Goal: Task Accomplishment & Management: Use online tool/utility

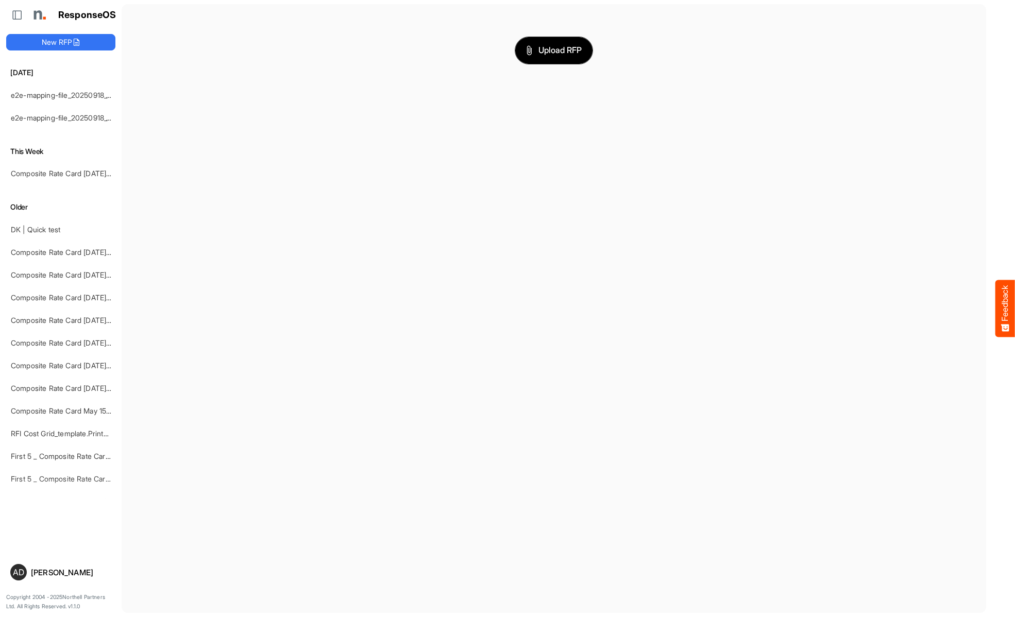
click at [554, 50] on span "Upload RFP" at bounding box center [554, 50] width 56 height 13
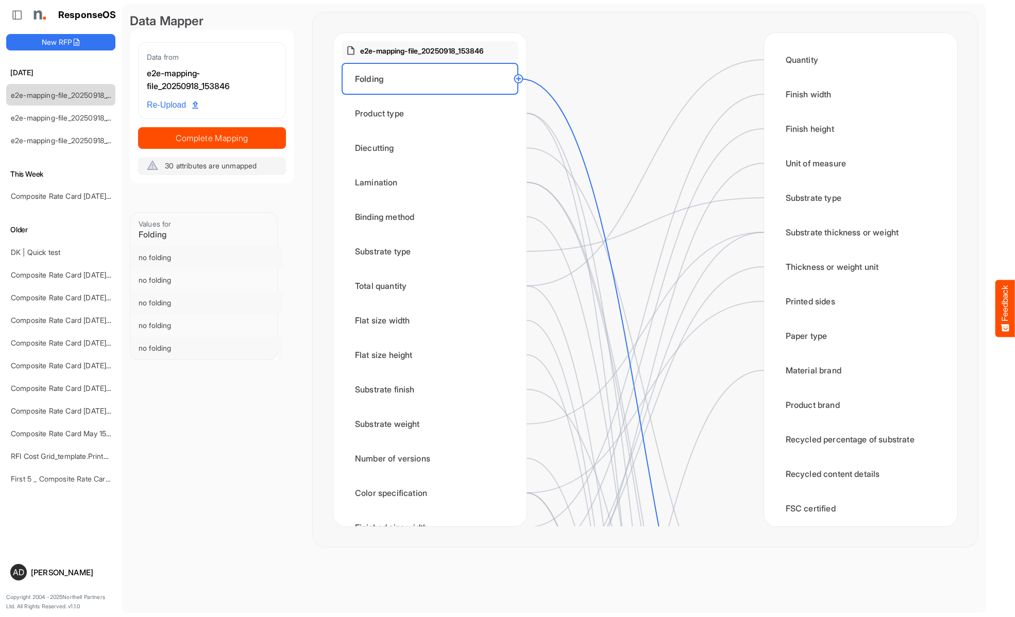
scroll to position [309, 0]
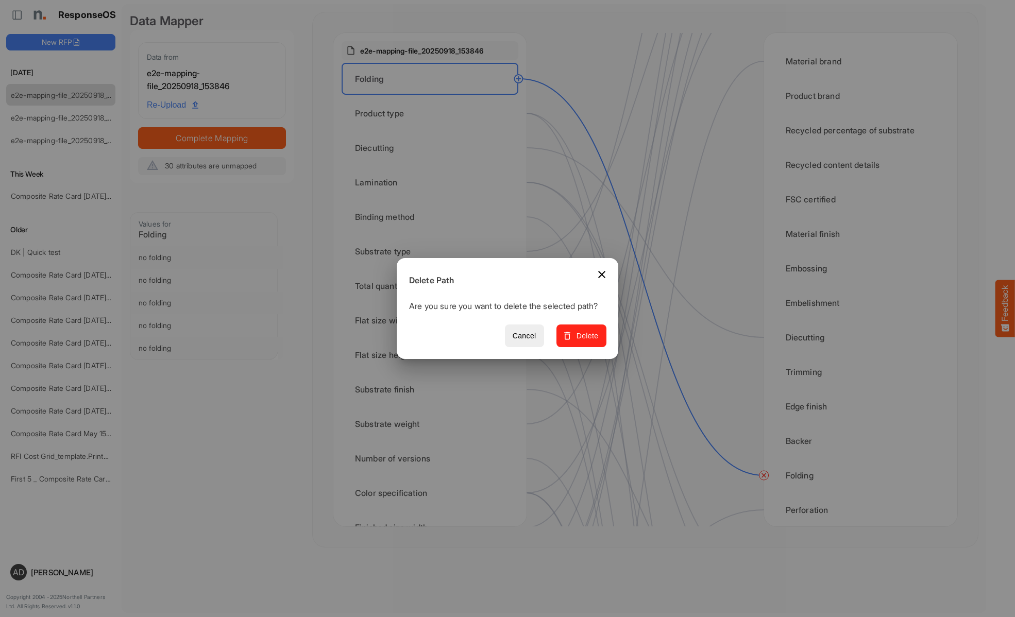
click at [585, 341] on span "Delete" at bounding box center [581, 336] width 35 height 13
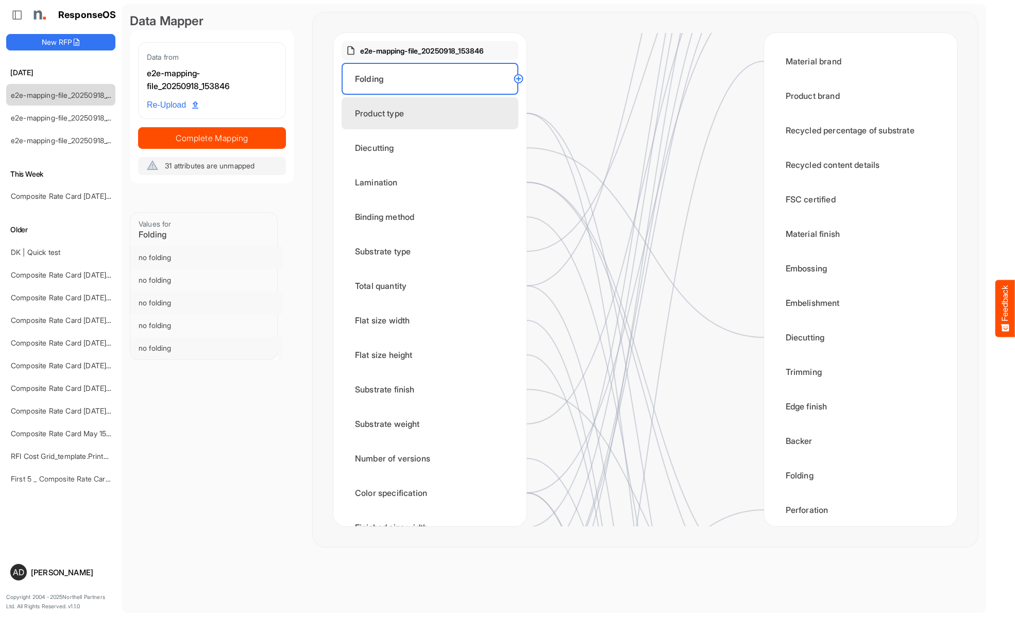
click at [433, 113] on div "Product type" at bounding box center [429, 113] width 177 height 32
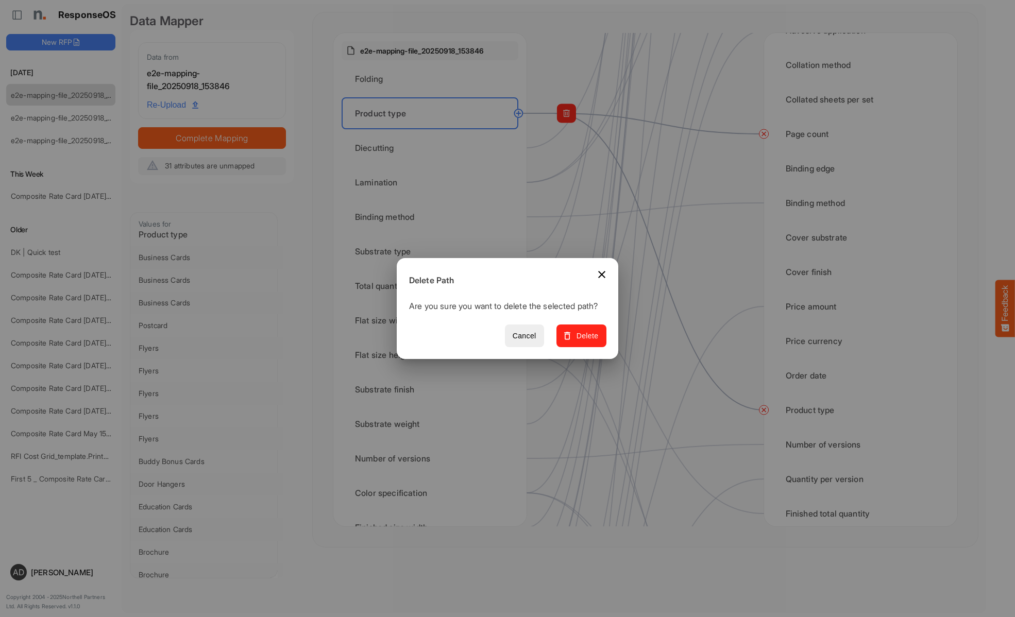
click at [585, 341] on span "Delete" at bounding box center [581, 336] width 35 height 13
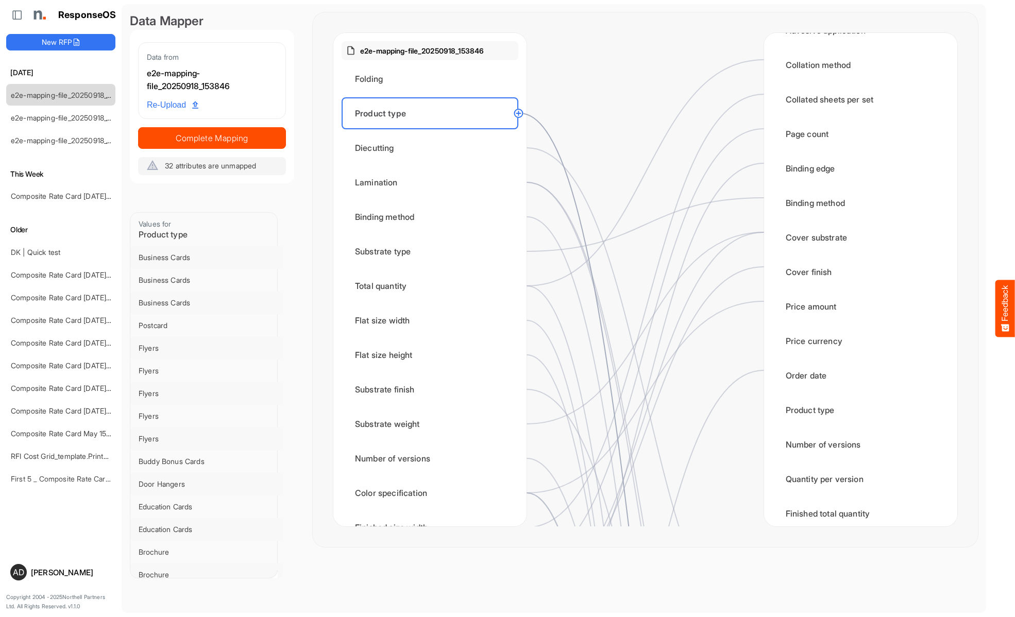
scroll to position [824, 0]
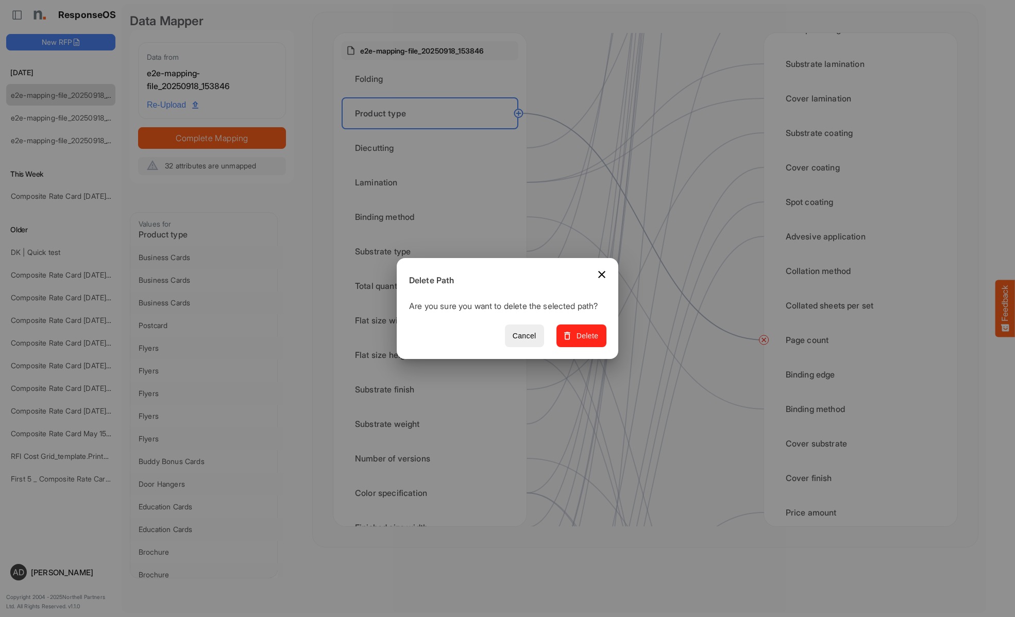
click at [585, 341] on span "Delete" at bounding box center [581, 336] width 35 height 13
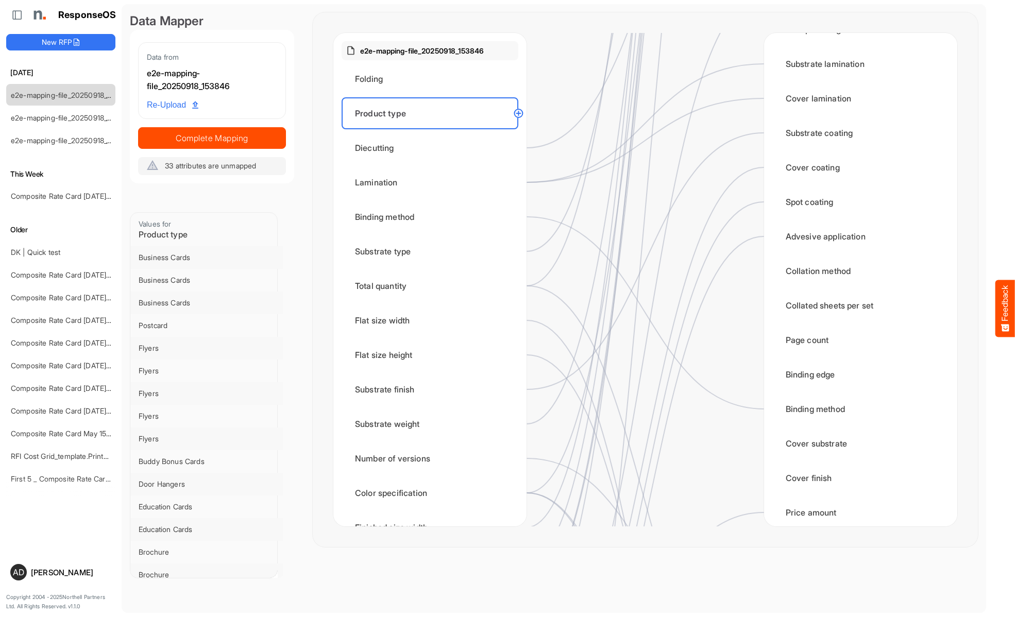
click at [433, 148] on div "Diecutting" at bounding box center [429, 148] width 177 height 32
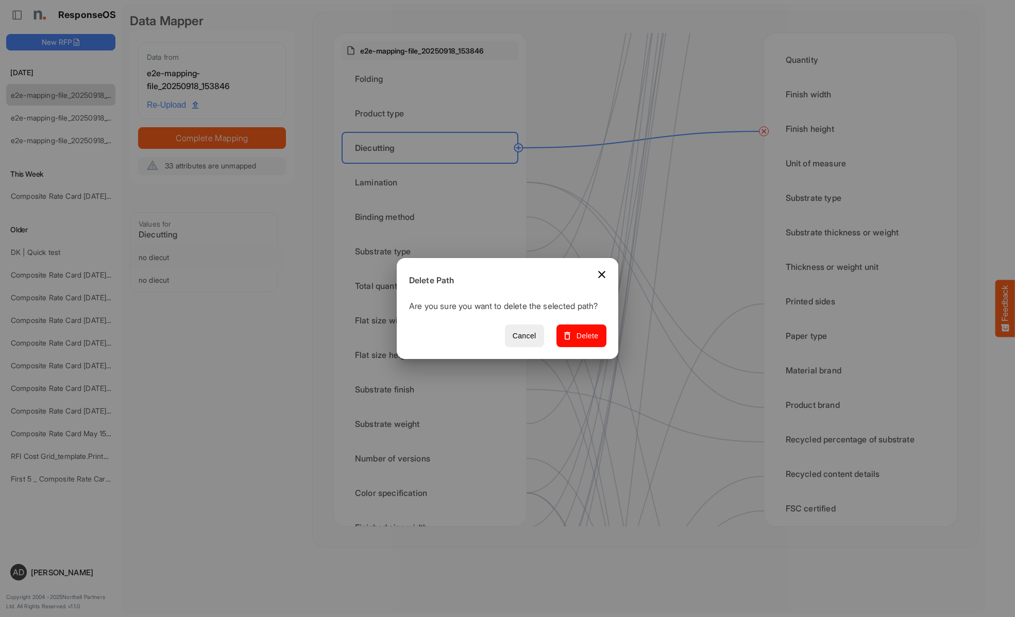
scroll to position [515, 0]
click at [585, 341] on span "Delete" at bounding box center [581, 336] width 35 height 13
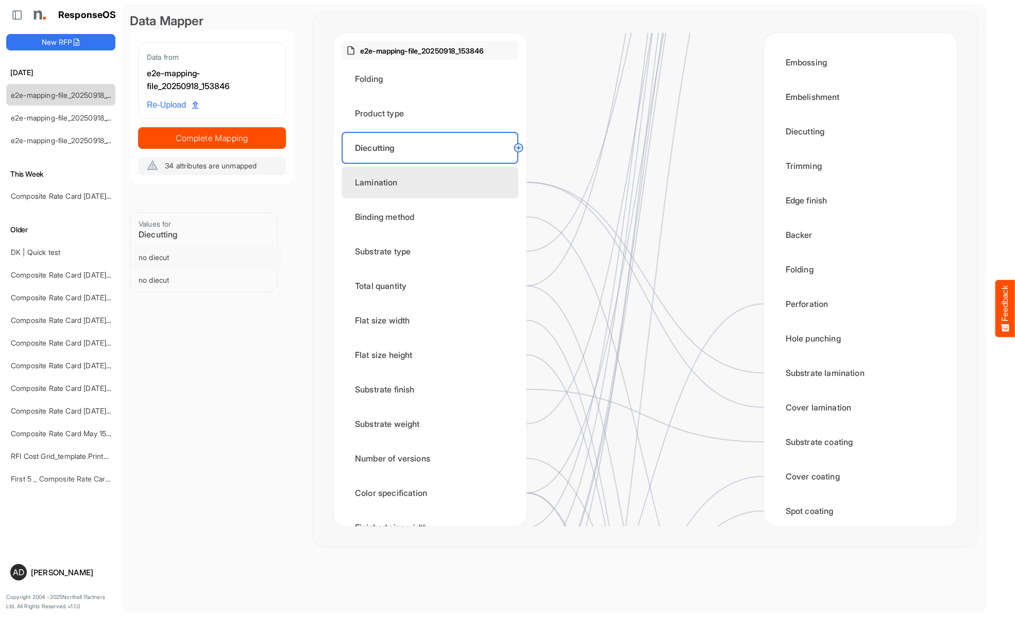
click at [433, 182] on div "Lamination" at bounding box center [429, 182] width 177 height 32
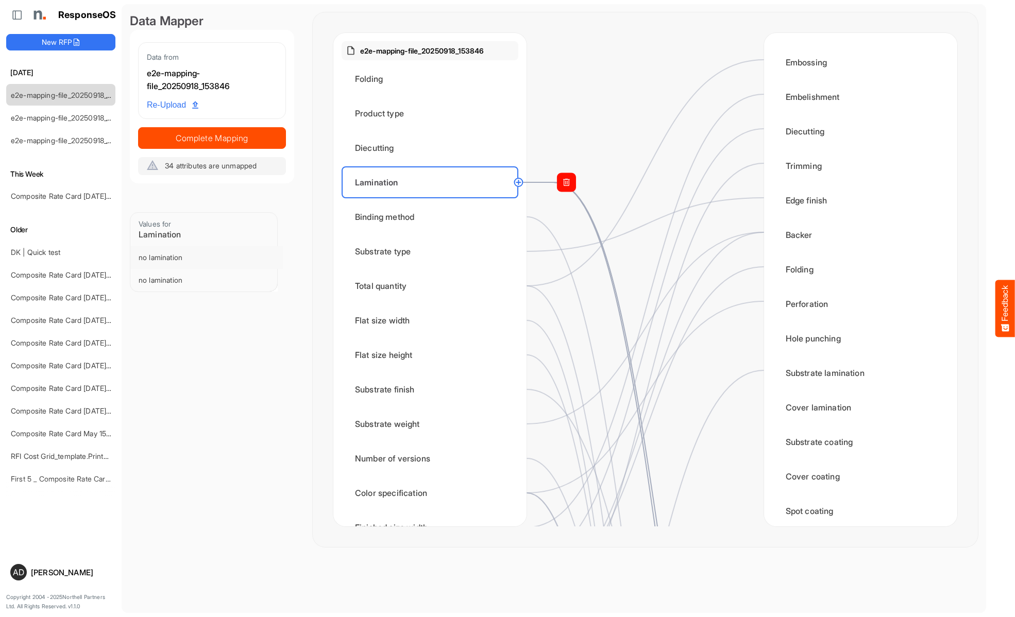
scroll to position [0, 0]
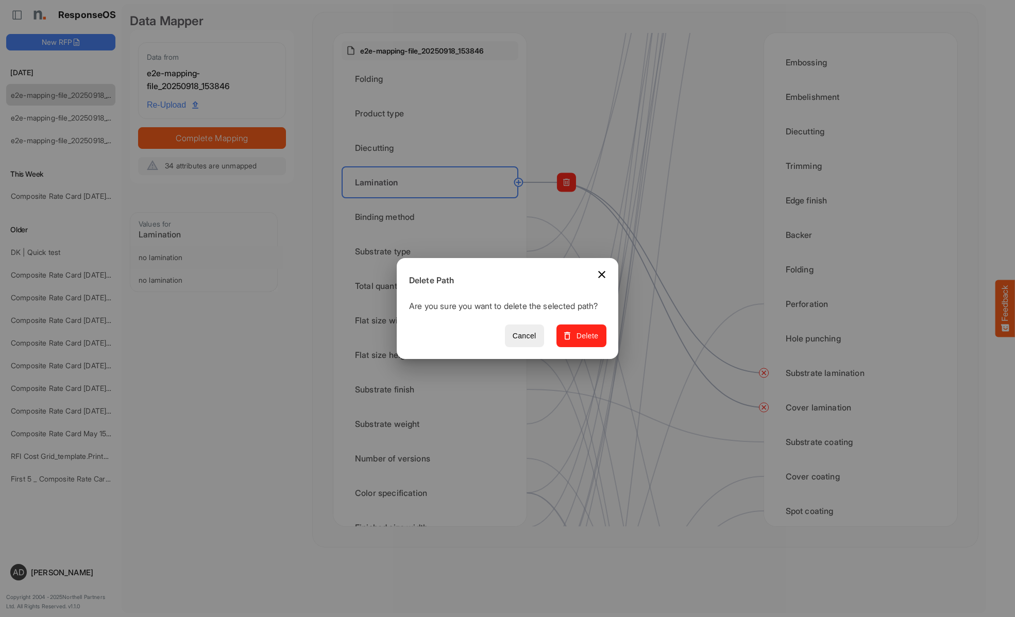
click at [585, 341] on span "Delete" at bounding box center [581, 336] width 35 height 13
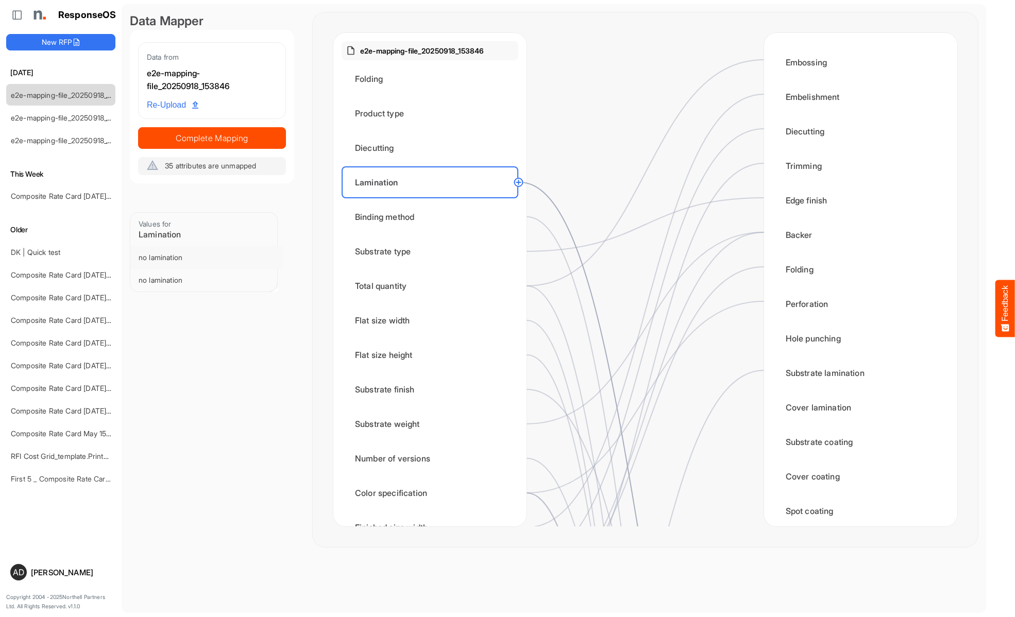
scroll to position [412, 0]
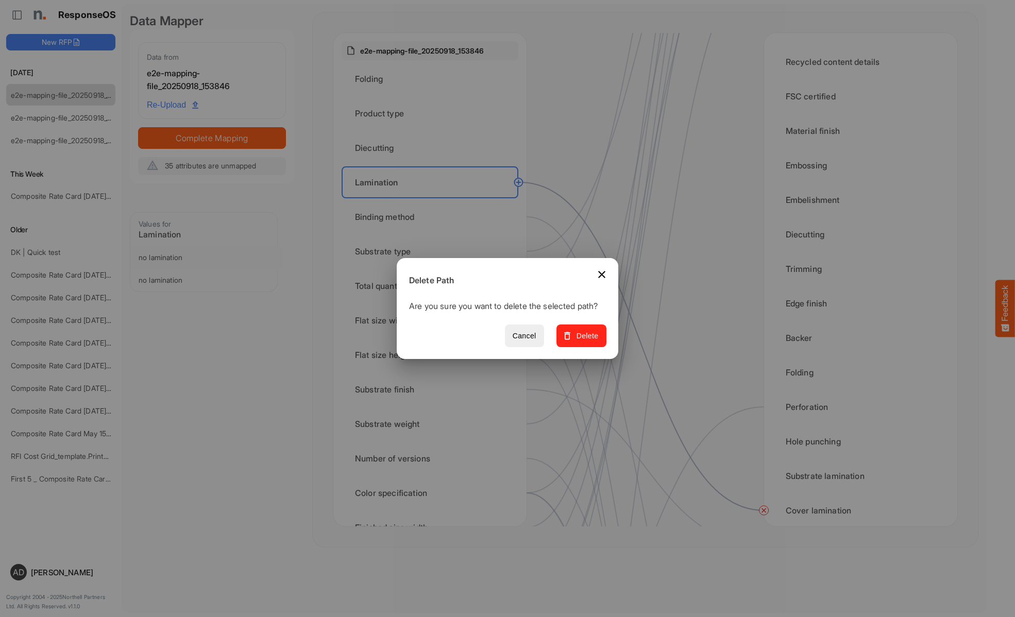
click at [585, 341] on span "Delete" at bounding box center [581, 336] width 35 height 13
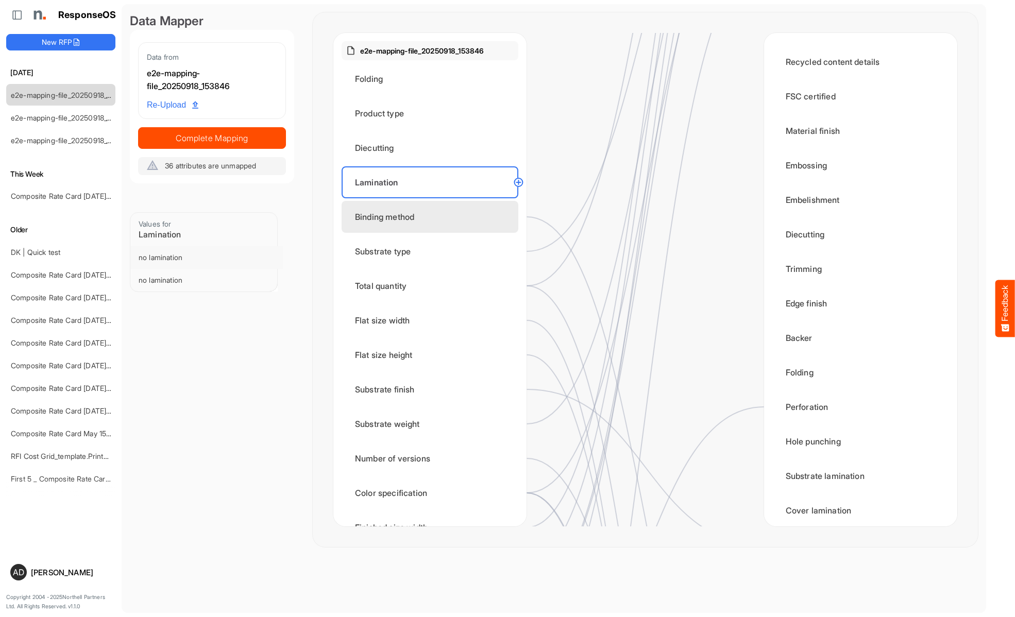
click at [433, 217] on div "Binding method" at bounding box center [429, 217] width 177 height 32
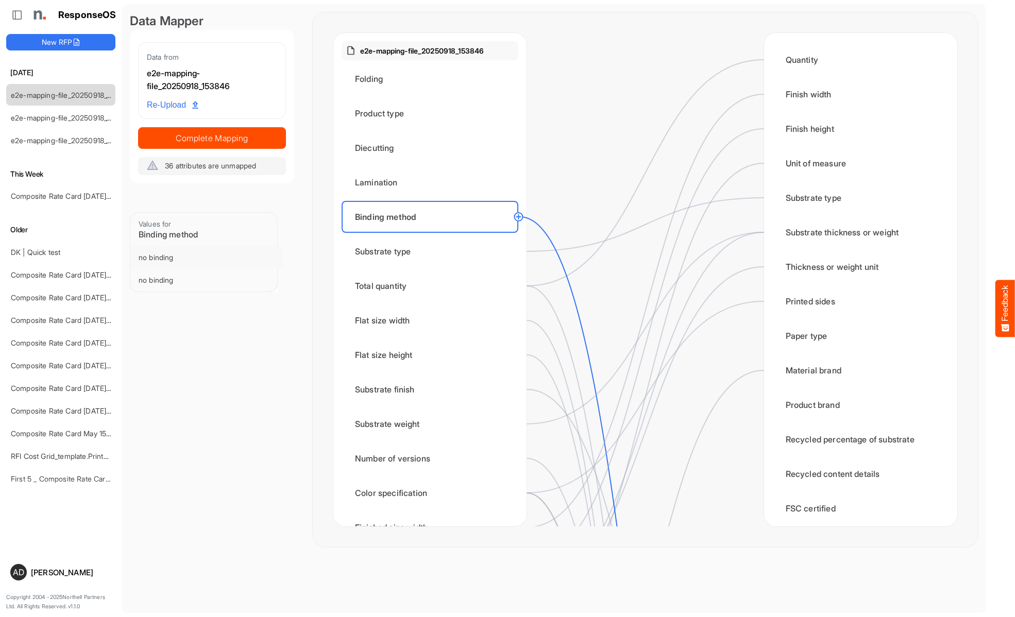
scroll to position [927, 0]
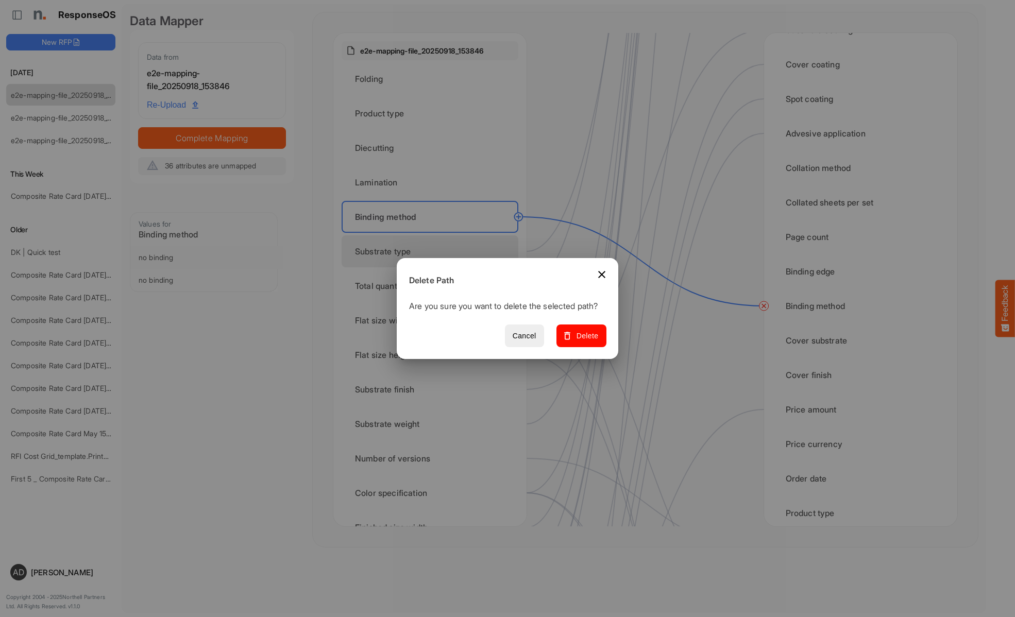
click at [585, 341] on span "Delete" at bounding box center [581, 336] width 35 height 13
click at [433, 251] on div "Substrate type" at bounding box center [429, 251] width 177 height 32
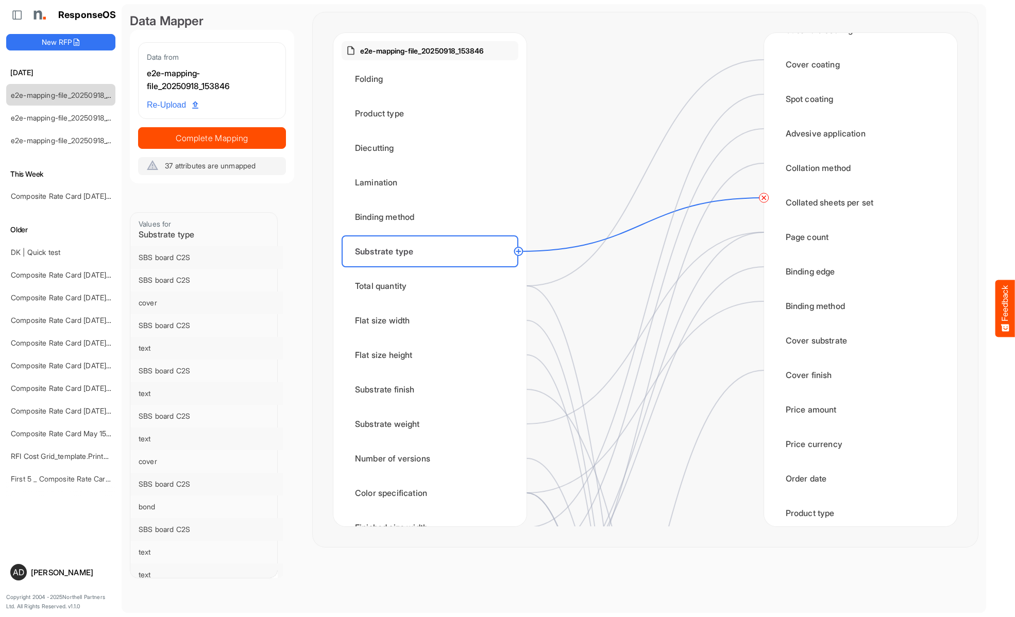
scroll to position [0, 0]
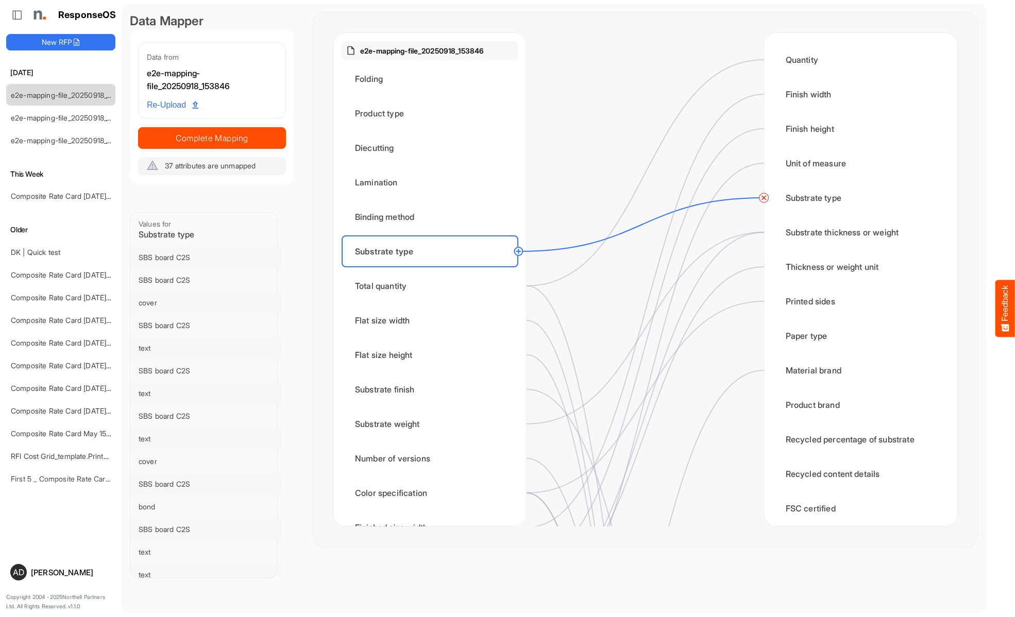
click at [763, 198] on circle at bounding box center [764, 198] width 12 height 12
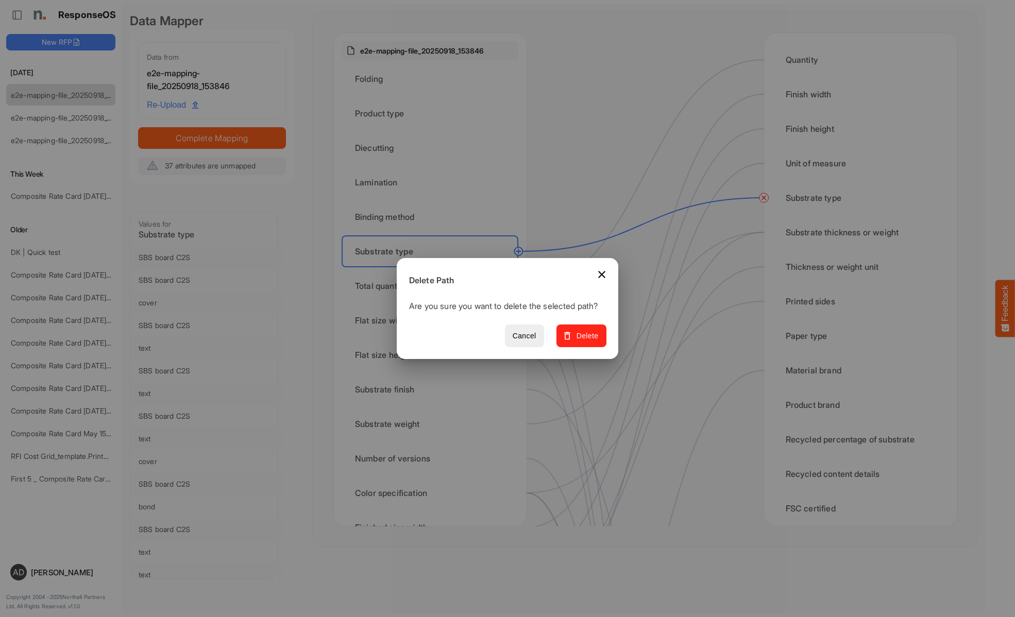
click at [585, 341] on span "Delete" at bounding box center [581, 336] width 35 height 13
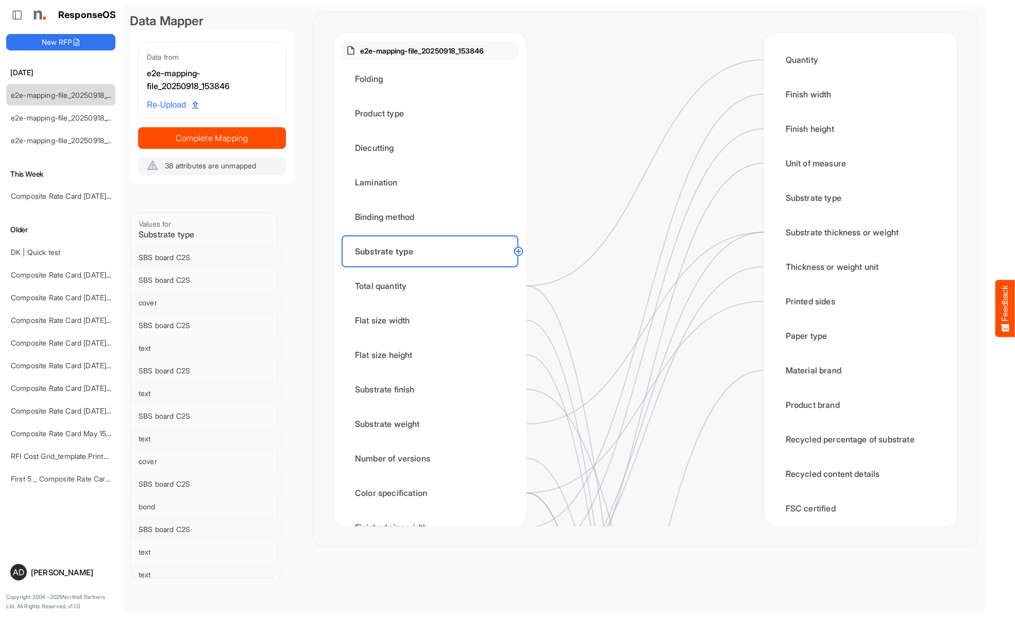
click at [433, 286] on div "Total quantity" at bounding box center [429, 286] width 177 height 32
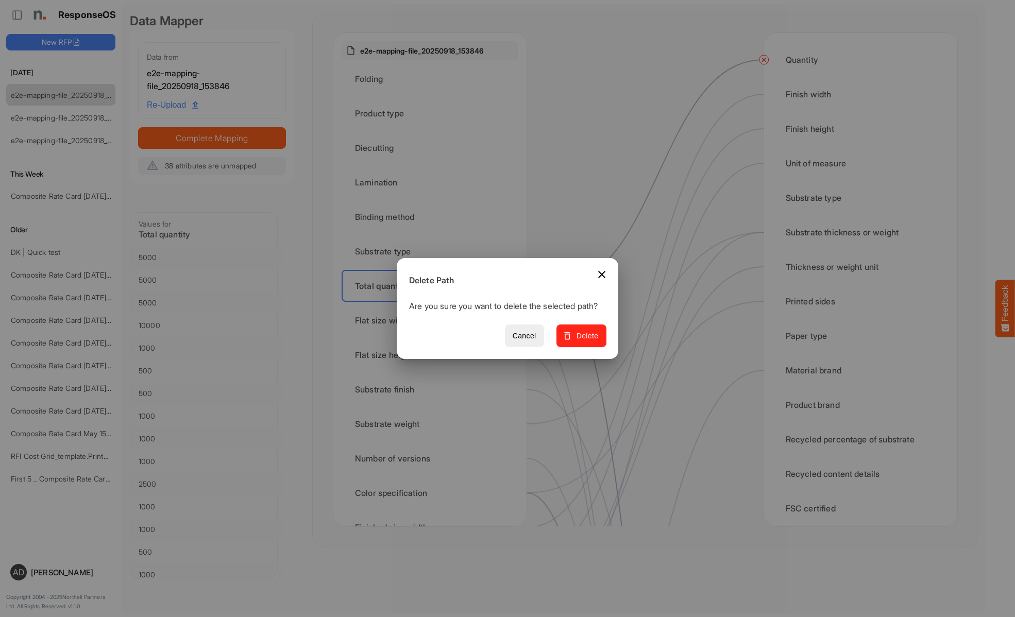
click at [585, 341] on span "Delete" at bounding box center [581, 336] width 35 height 13
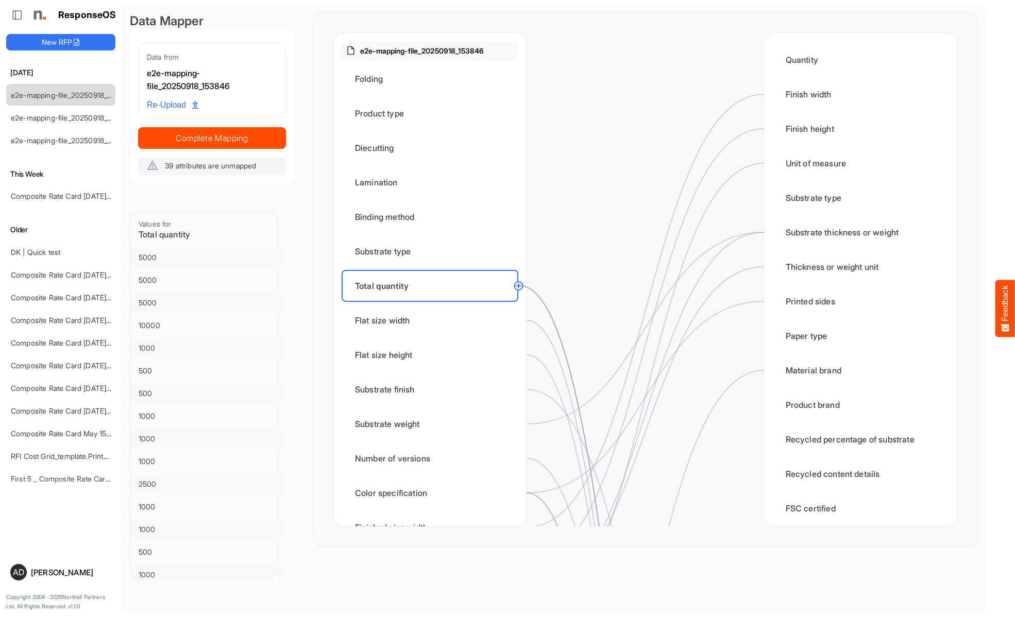
scroll to position [1030, 0]
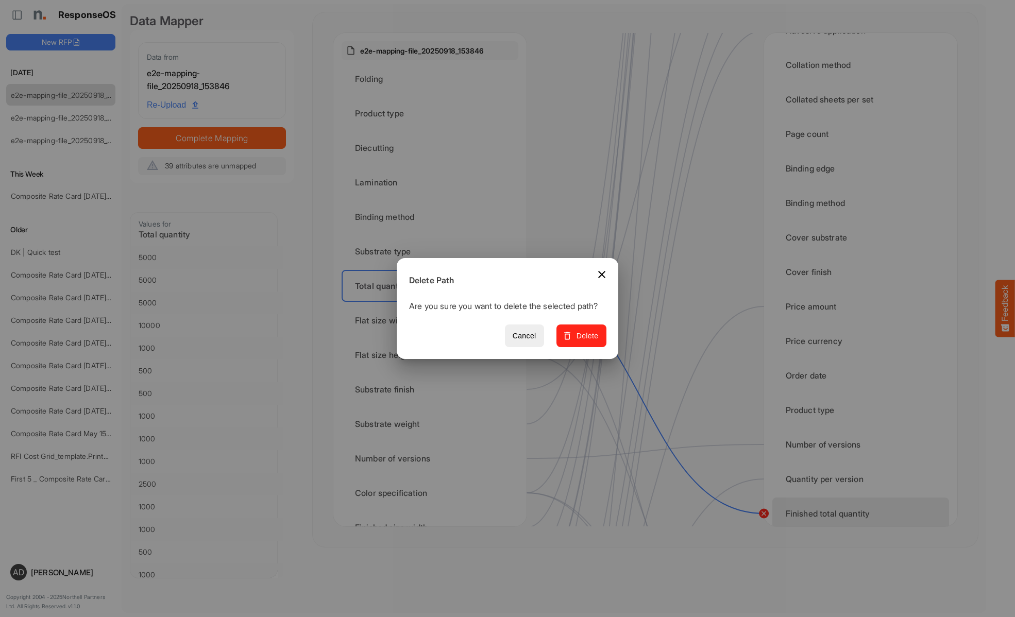
click at [585, 341] on span "Delete" at bounding box center [581, 336] width 35 height 13
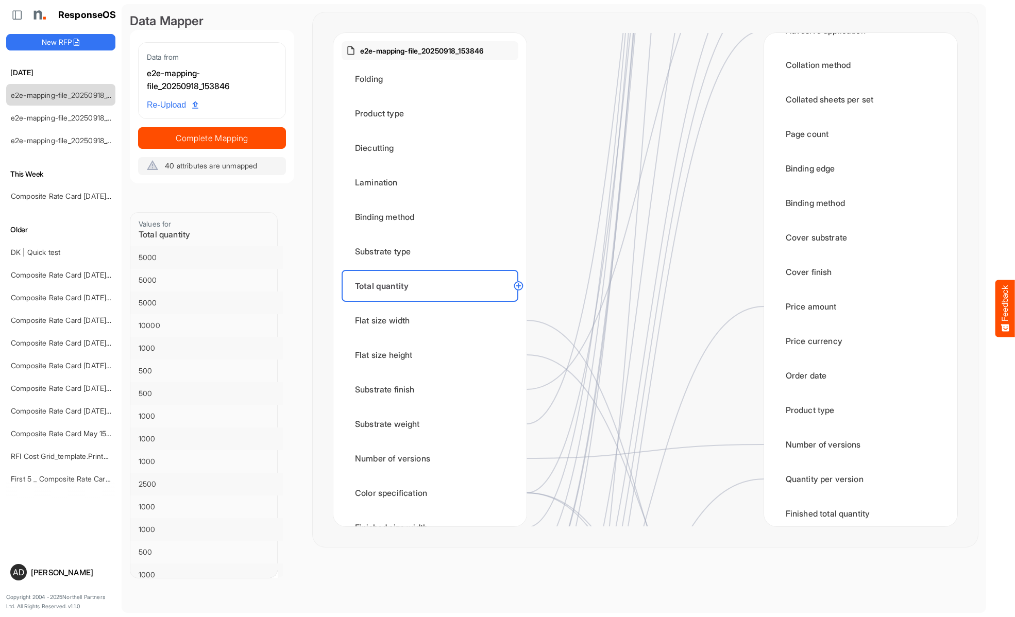
click at [433, 320] on div "Flat size width" at bounding box center [429, 320] width 177 height 32
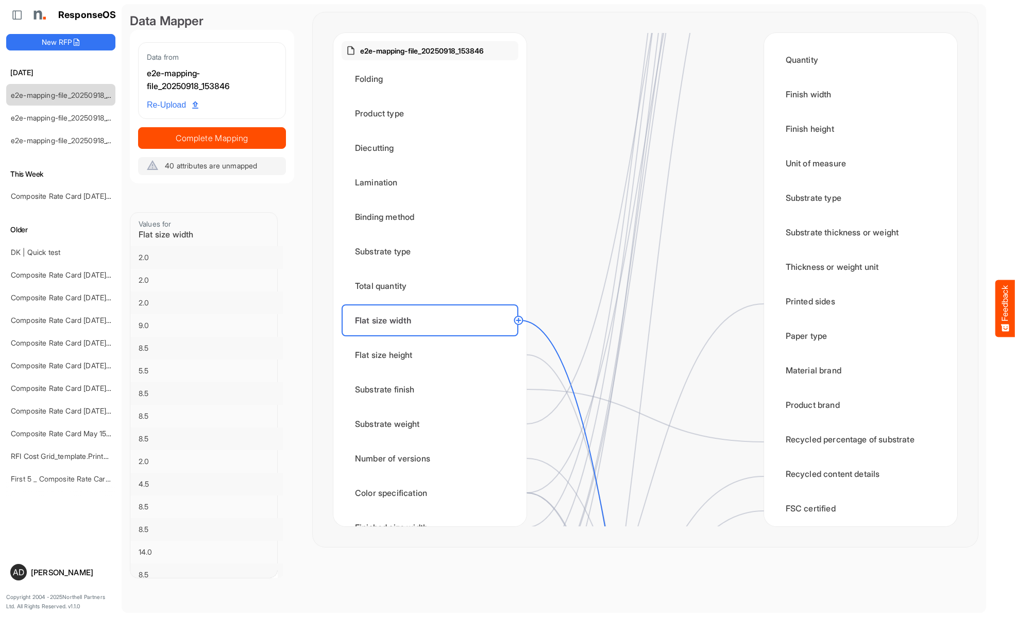
scroll to position [1236, 0]
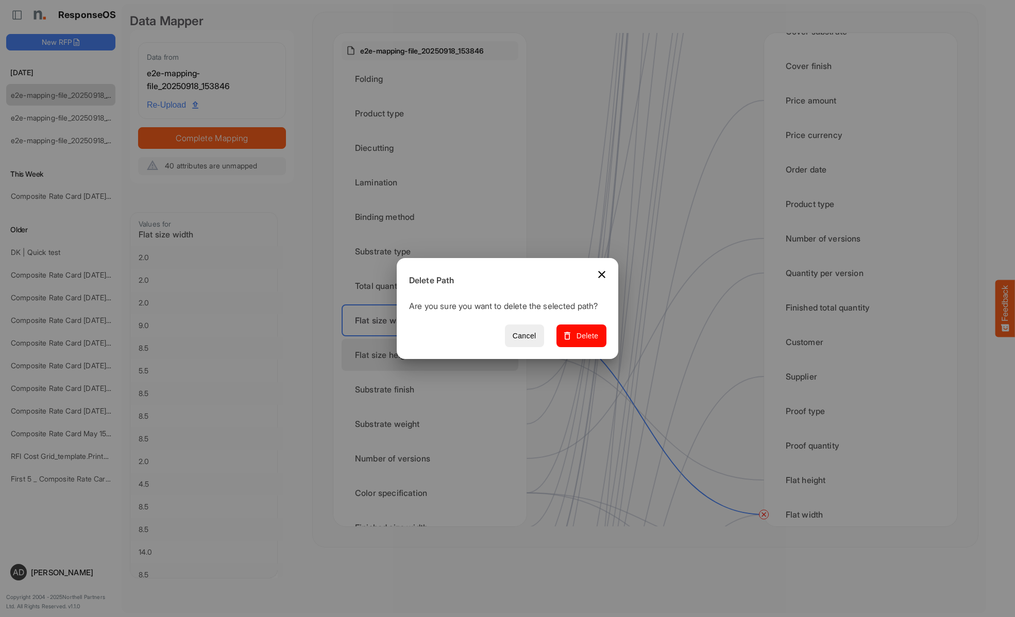
click at [585, 341] on span "Delete" at bounding box center [581, 336] width 35 height 13
click at [433, 355] on div "Flat size height" at bounding box center [429, 355] width 177 height 32
click at [585, 341] on span "Delete" at bounding box center [581, 336] width 35 height 13
click at [433, 389] on div "Substrate finish" at bounding box center [429, 389] width 177 height 32
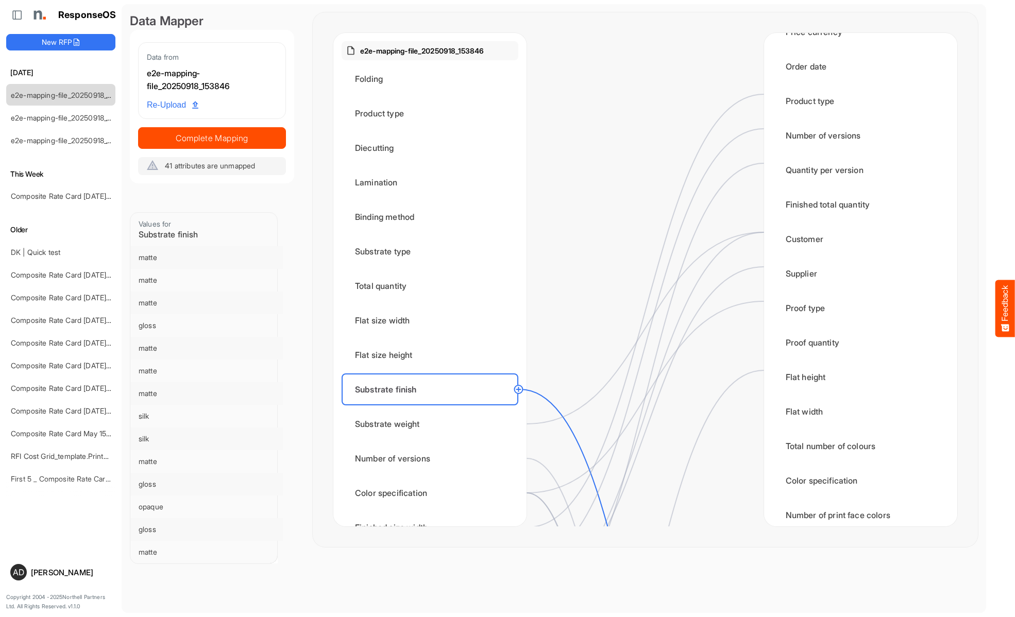
scroll to position [618, 0]
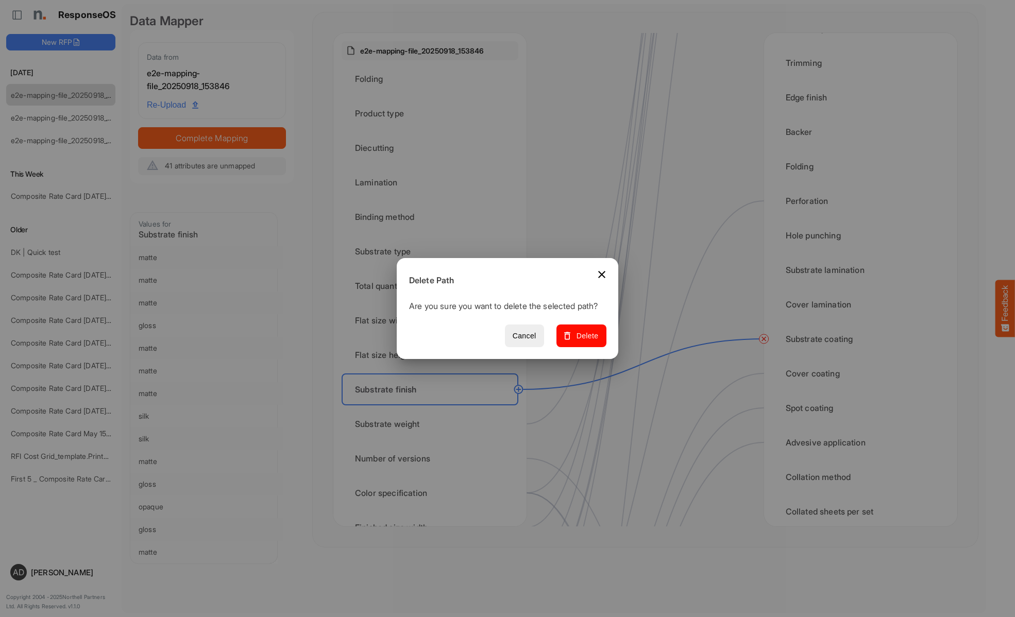
click at [585, 341] on span "Delete" at bounding box center [581, 336] width 35 height 13
click at [433, 424] on div "Substrate weight" at bounding box center [429, 424] width 177 height 32
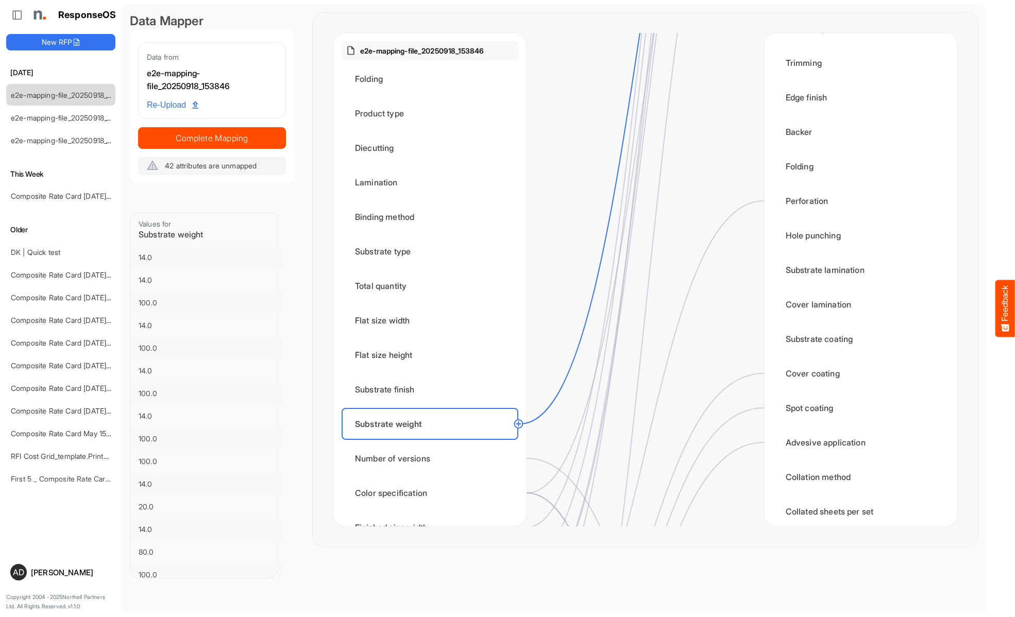
scroll to position [0, 0]
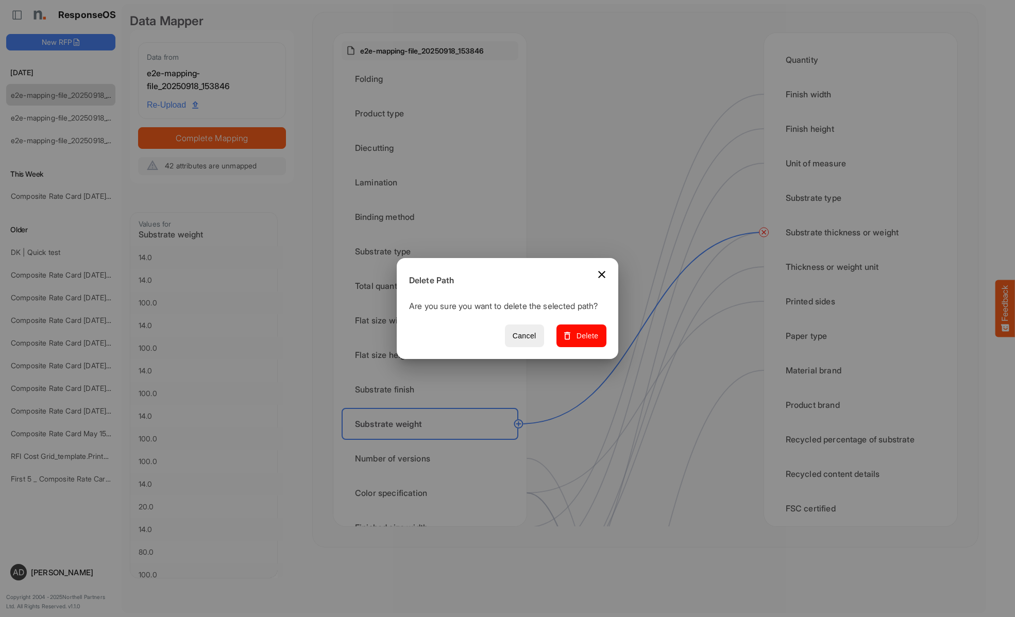
click at [585, 341] on span "Delete" at bounding box center [581, 336] width 35 height 13
click at [433, 458] on div "Number of versions" at bounding box center [429, 458] width 177 height 32
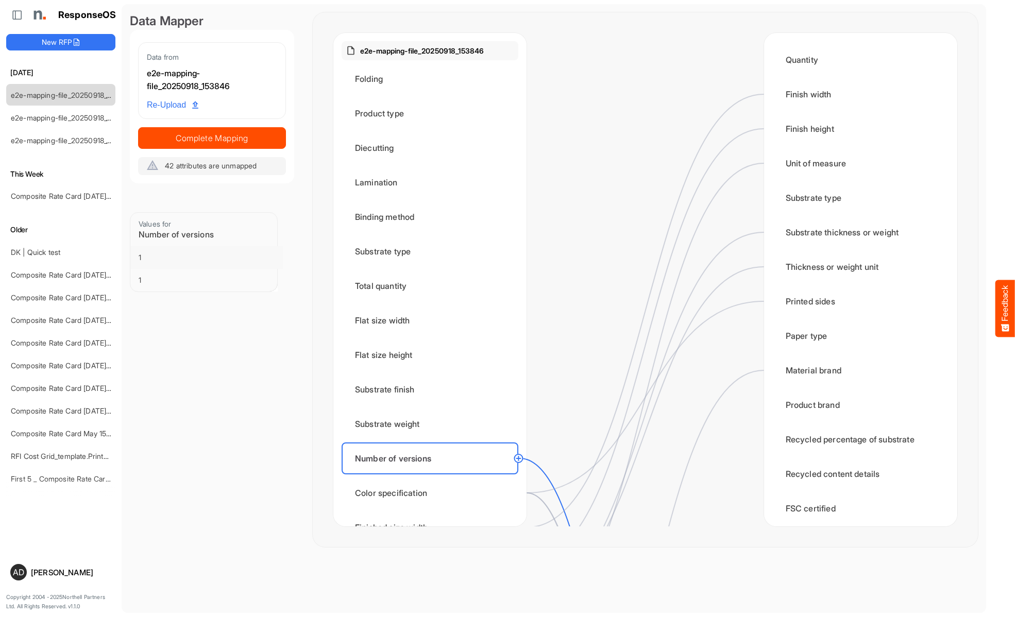
scroll to position [1030, 0]
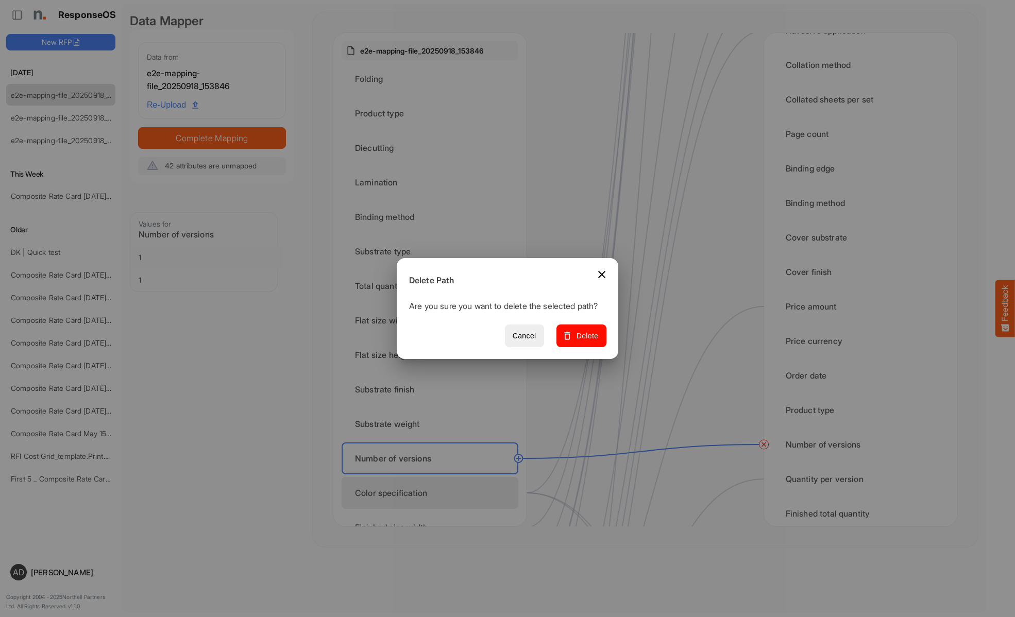
click at [585, 341] on span "Delete" at bounding box center [581, 336] width 35 height 13
click at [433, 493] on div "Color specification" at bounding box center [429, 493] width 177 height 32
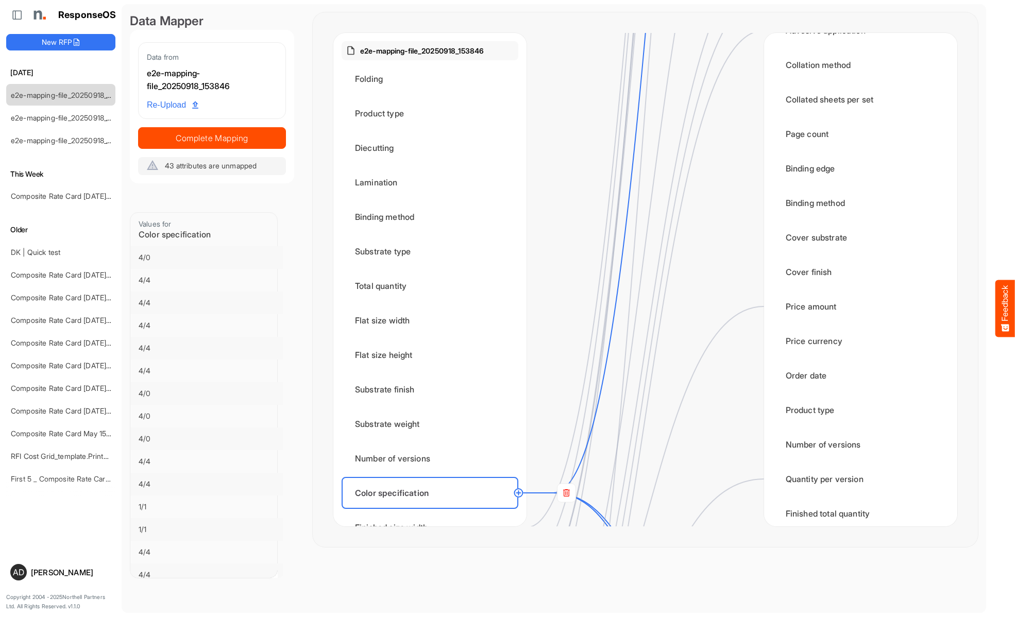
click at [566, 493] on rect at bounding box center [566, 493] width 19 height 19
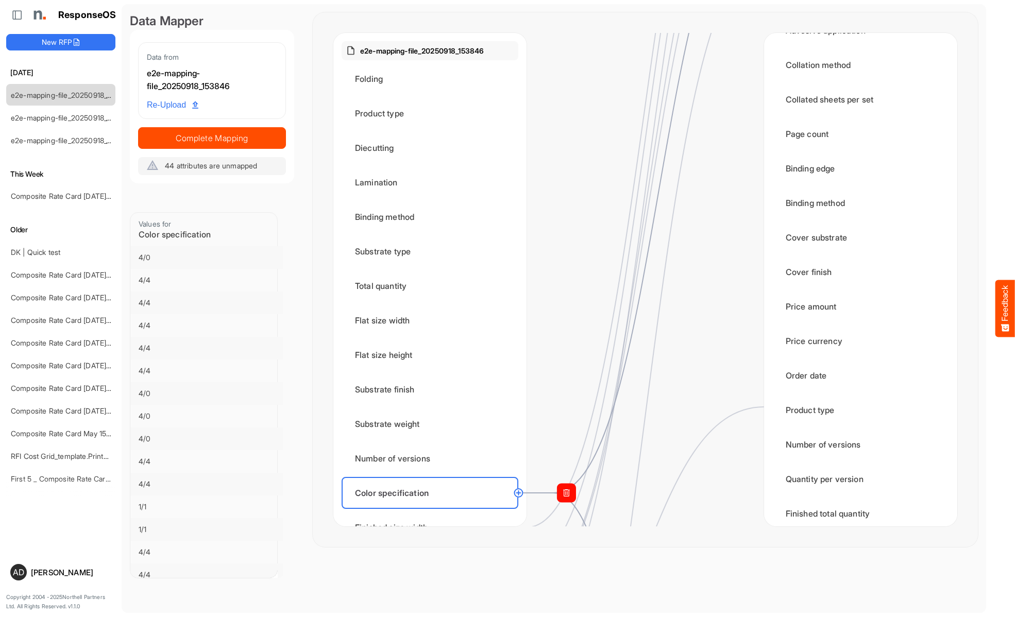
scroll to position [1442, 0]
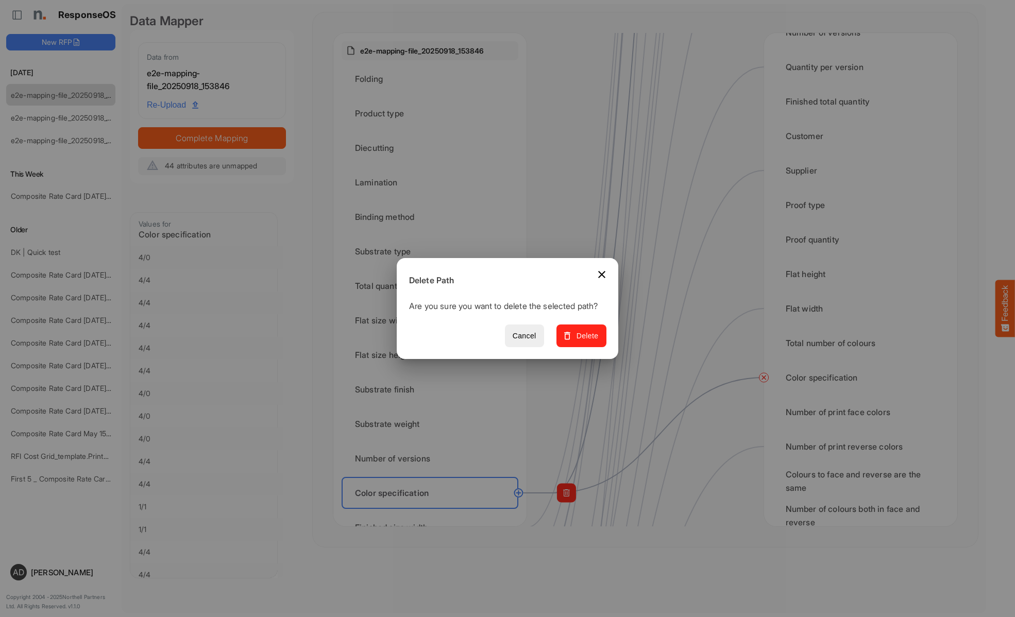
click at [585, 341] on span "Delete" at bounding box center [581, 336] width 35 height 13
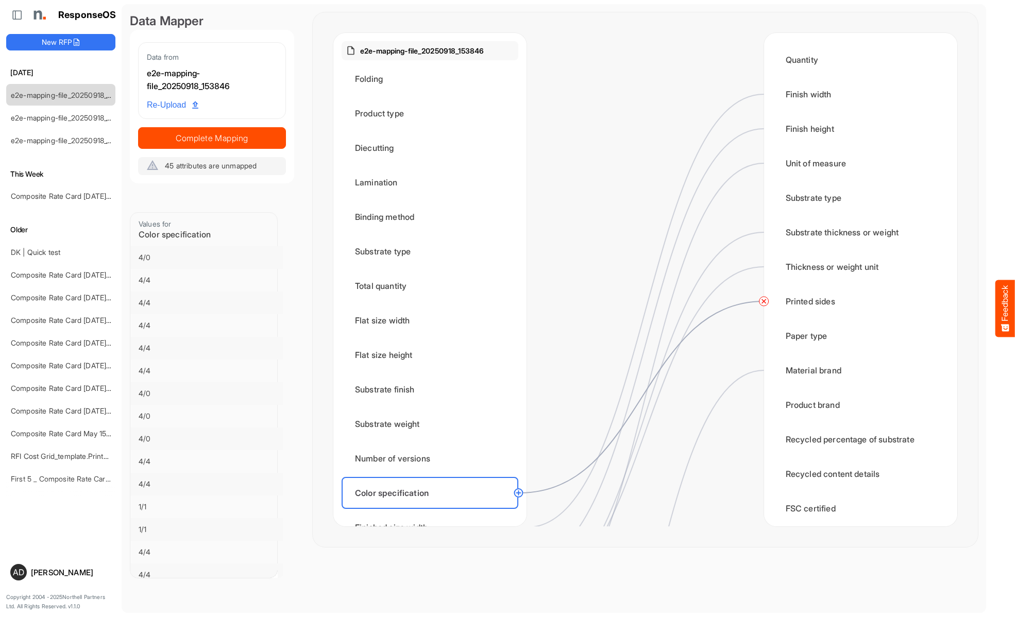
click at [763, 301] on circle at bounding box center [764, 301] width 12 height 12
click at [433, 511] on div "Finished size width" at bounding box center [429, 527] width 177 height 32
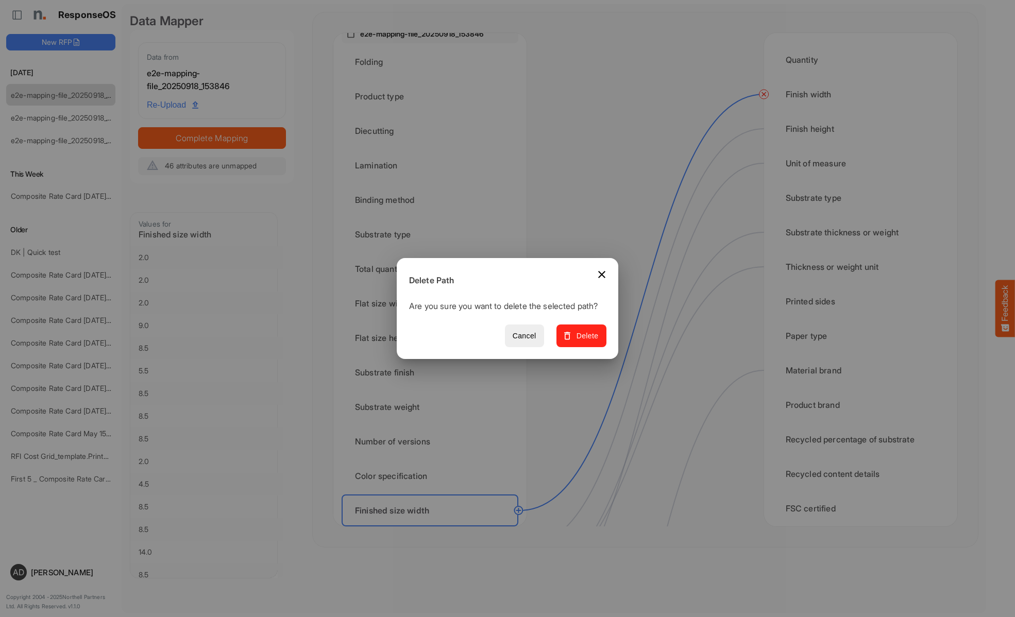
click at [585, 341] on span "Delete" at bounding box center [581, 336] width 35 height 13
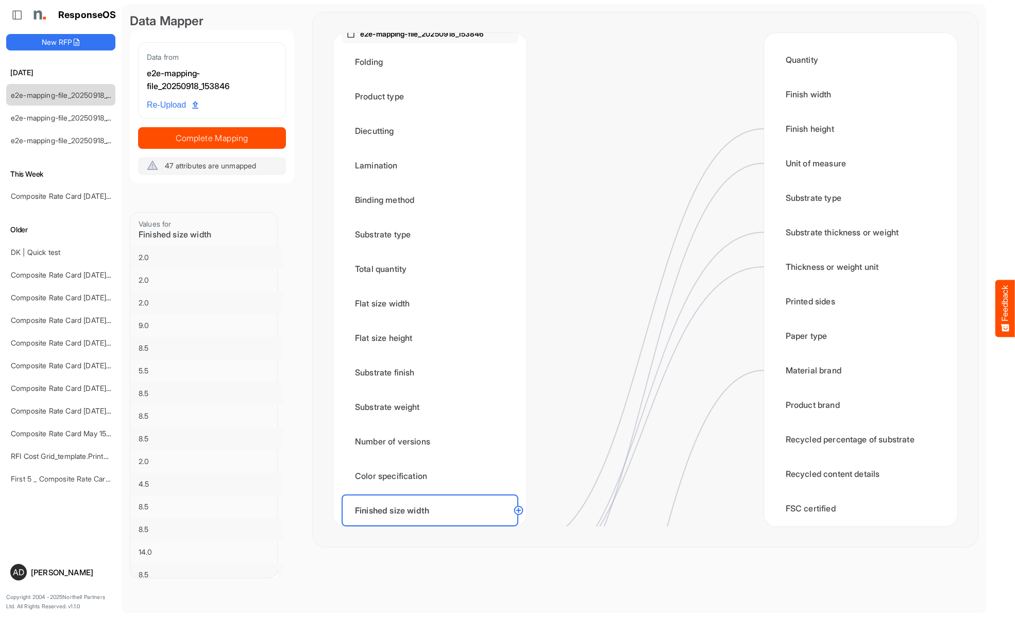
click at [433, 529] on div "Finished size height" at bounding box center [429, 545] width 177 height 32
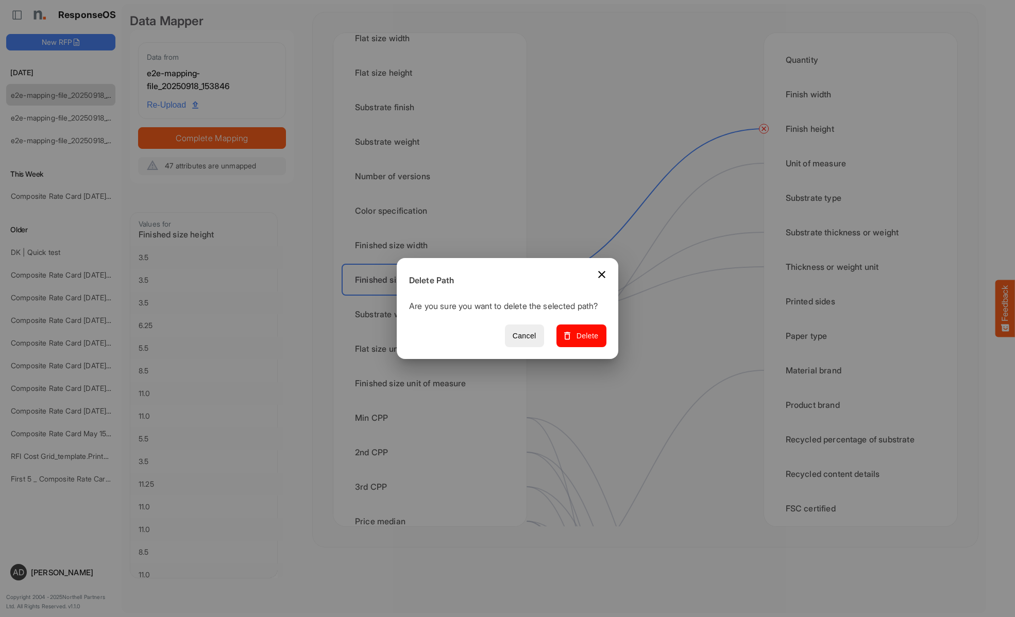
click at [585, 341] on span "Delete" at bounding box center [581, 336] width 35 height 13
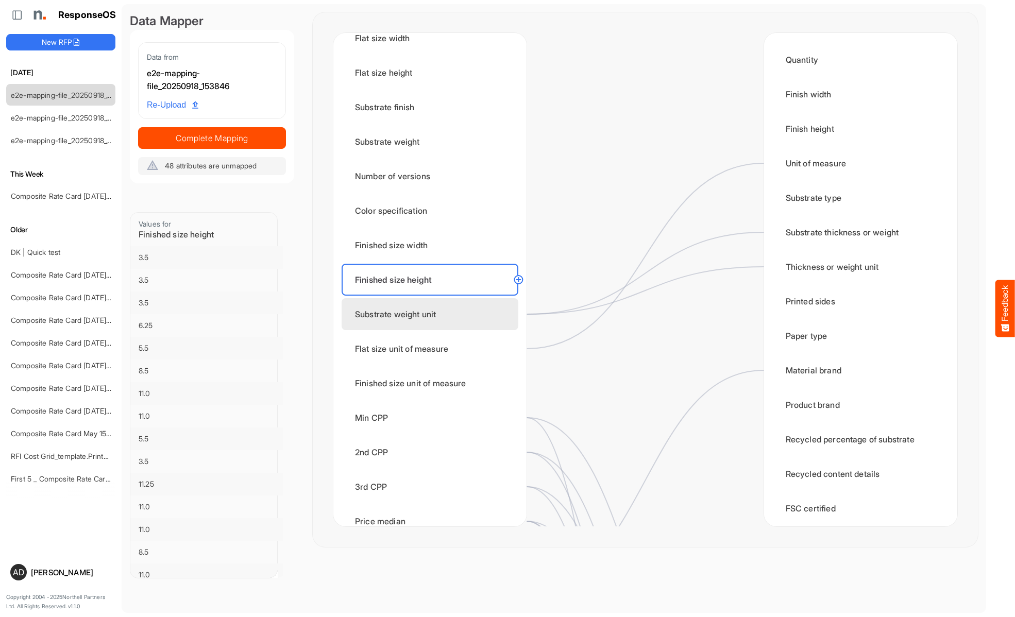
click at [433, 314] on div "Substrate weight unit" at bounding box center [429, 314] width 177 height 32
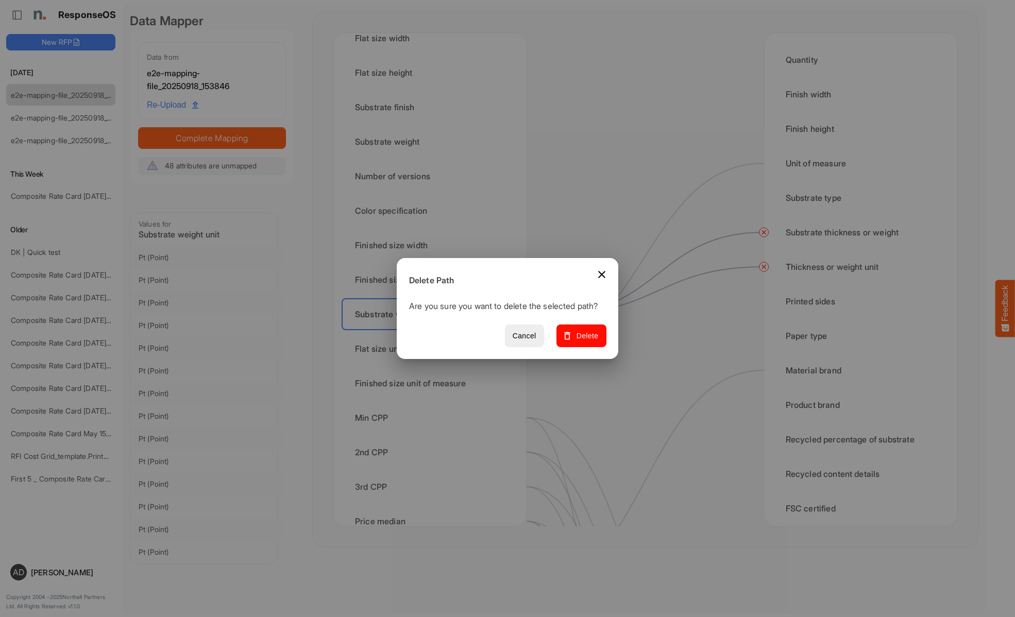
click at [585, 341] on span "Delete" at bounding box center [581, 336] width 35 height 13
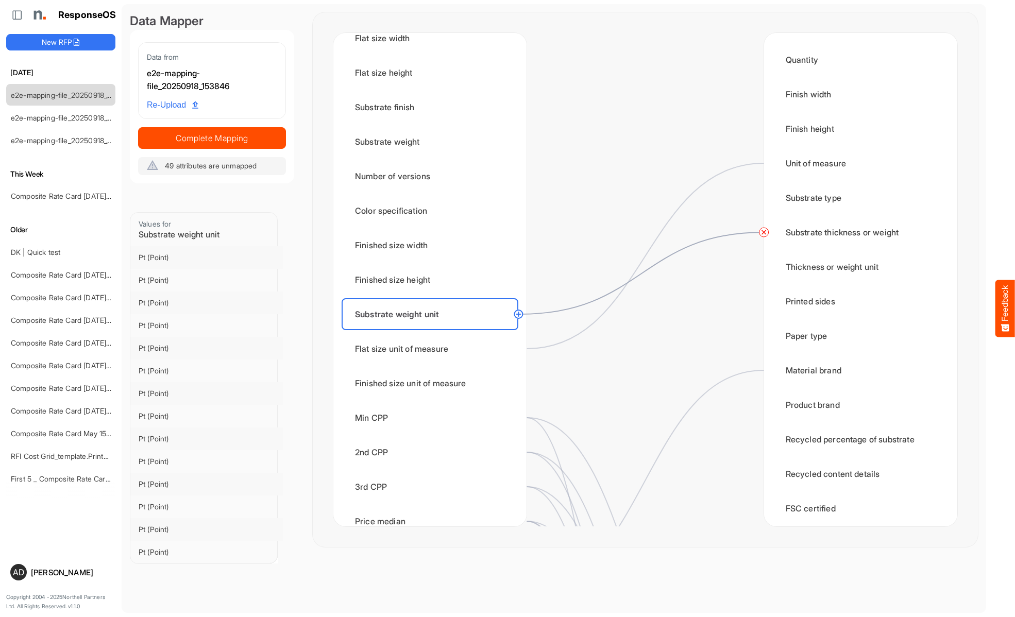
click at [763, 232] on circle at bounding box center [764, 232] width 12 height 12
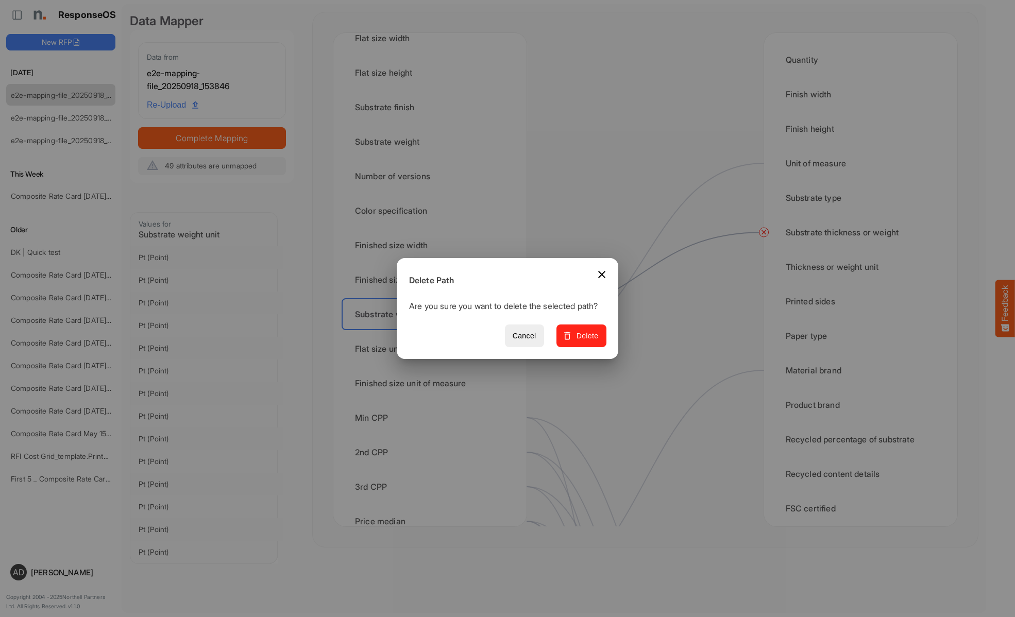
click at [585, 341] on span "Delete" at bounding box center [581, 336] width 35 height 13
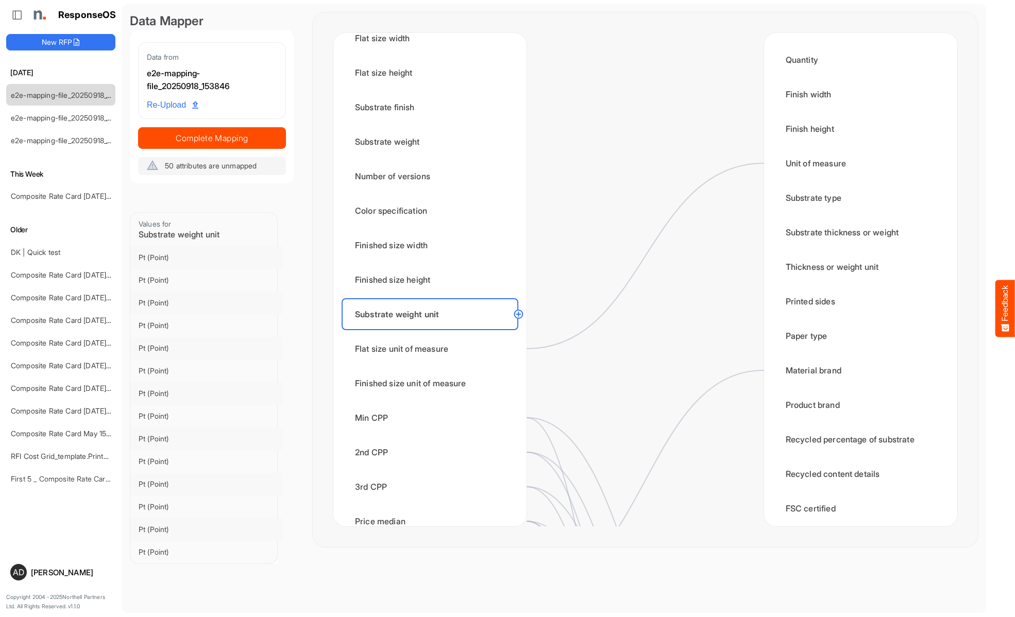
click at [433, 349] on div "Flat size unit of measure" at bounding box center [429, 349] width 177 height 32
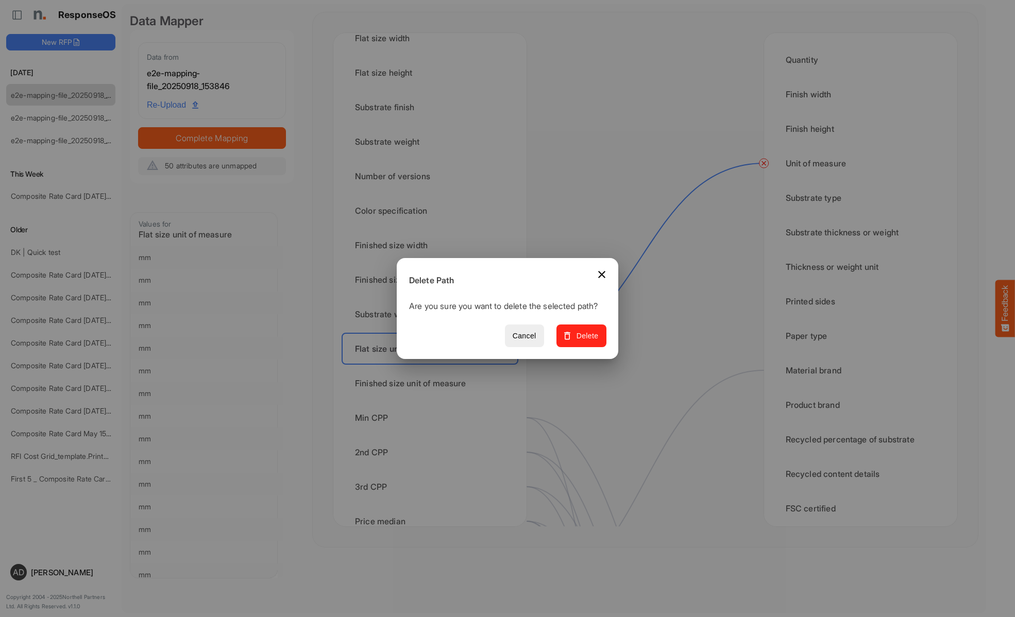
click at [585, 341] on span "Delete" at bounding box center [581, 336] width 35 height 13
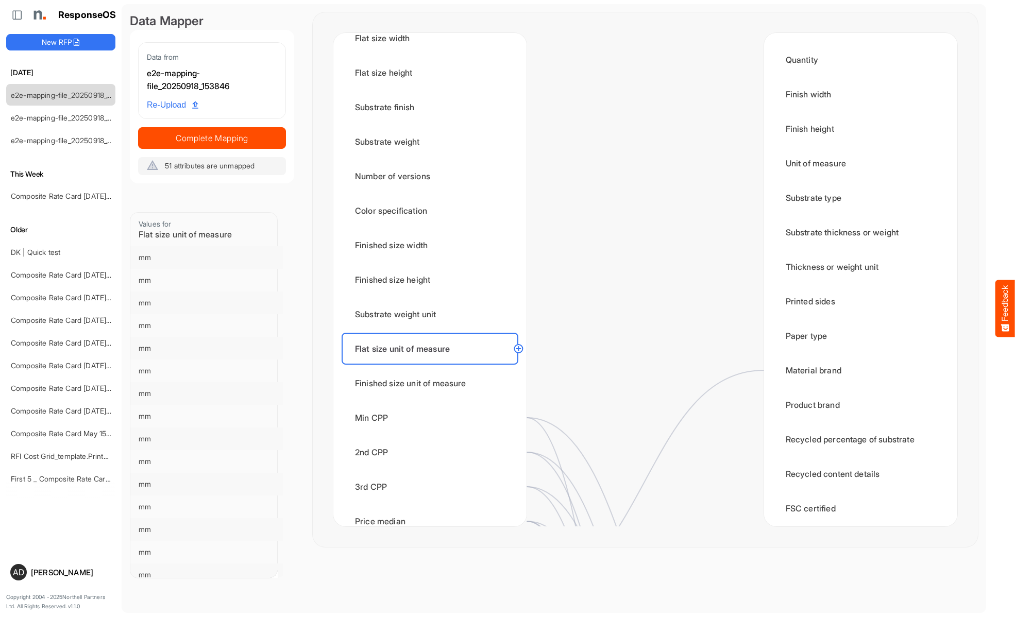
click at [433, 383] on div "Finished size unit of measure" at bounding box center [429, 383] width 177 height 32
click at [433, 418] on div "Min CPP" at bounding box center [429, 418] width 177 height 32
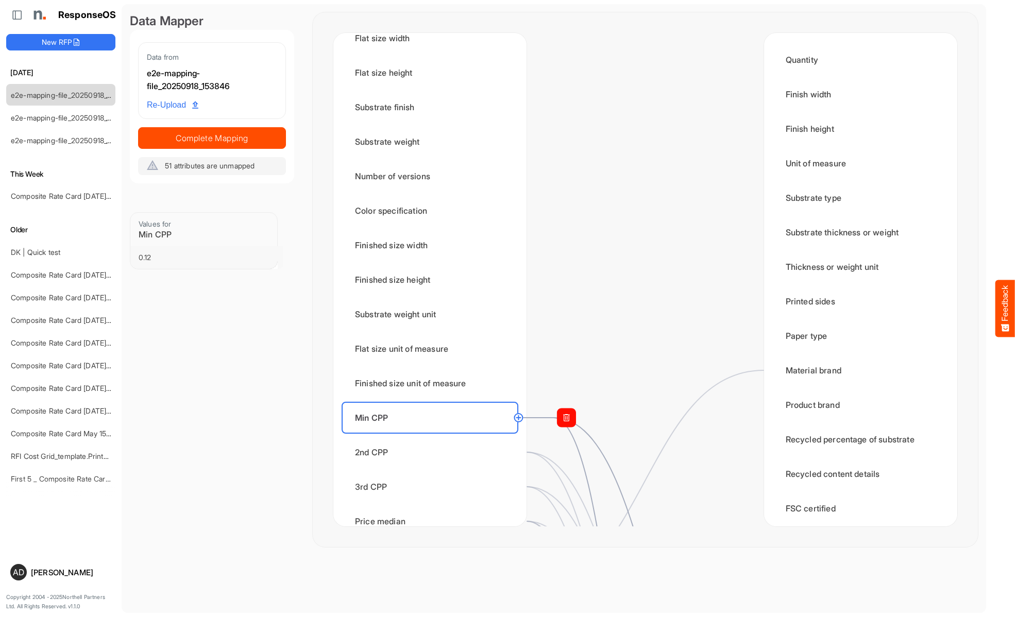
scroll to position [412, 0]
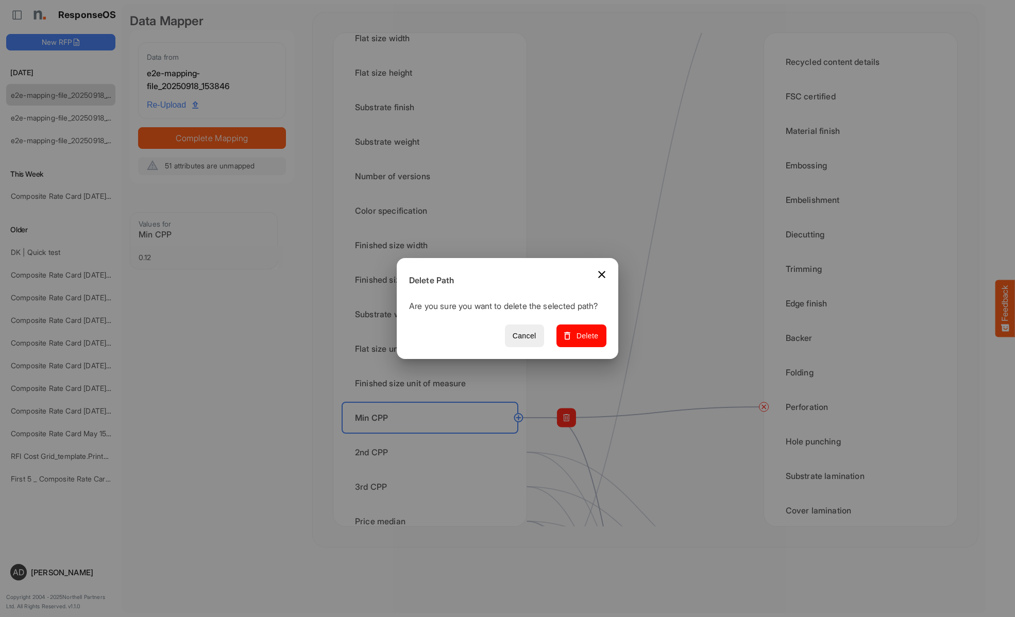
click at [585, 341] on span "Delete" at bounding box center [581, 336] width 35 height 13
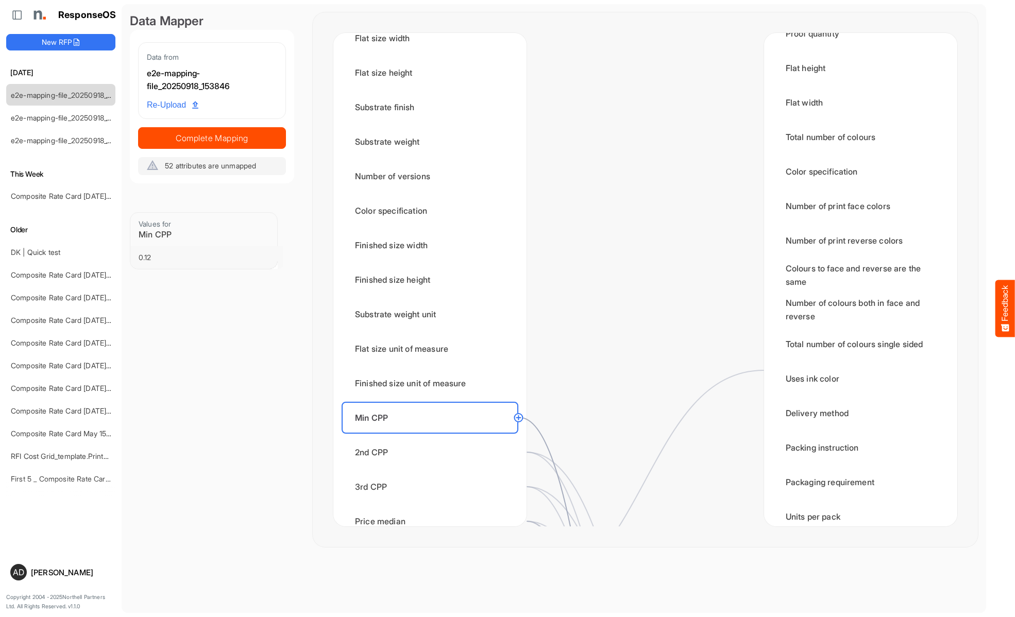
scroll to position [1648, 0]
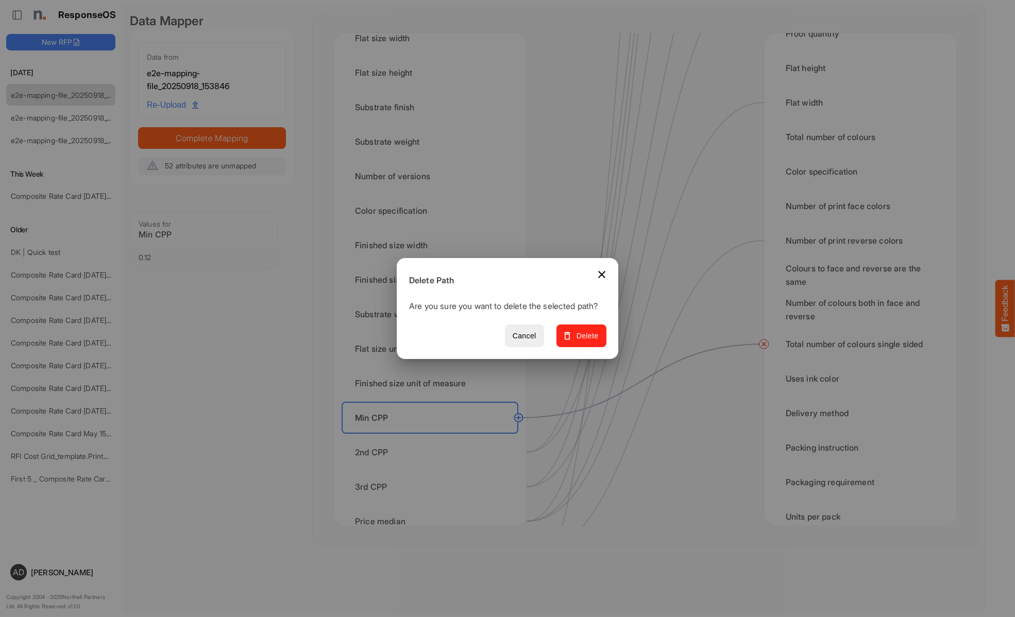
click at [585, 341] on span "Delete" at bounding box center [581, 336] width 35 height 13
click at [433, 452] on div "2nd CPP" at bounding box center [429, 452] width 177 height 32
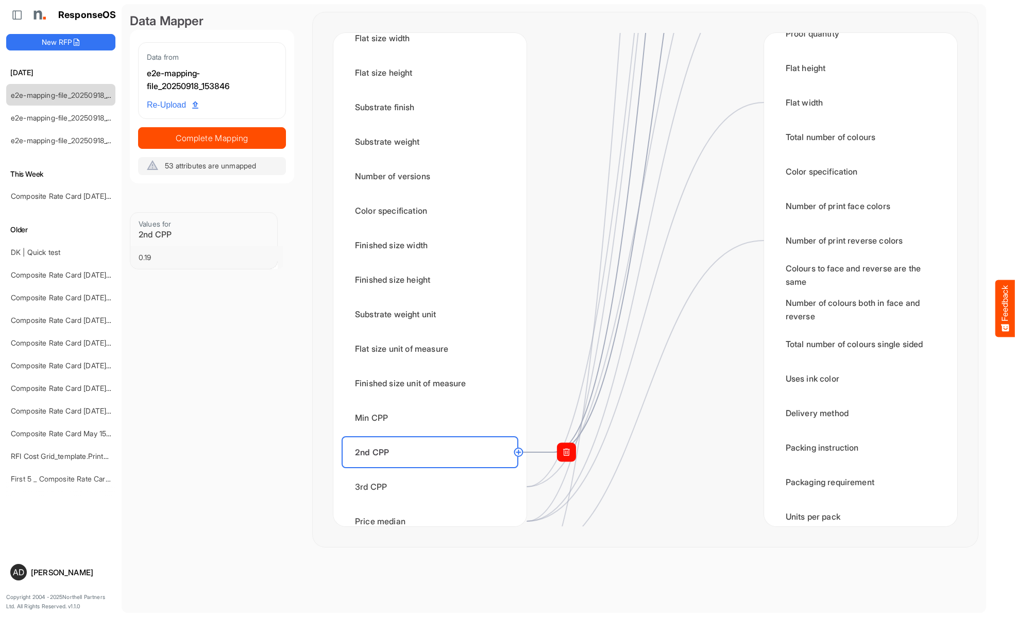
scroll to position [0, 0]
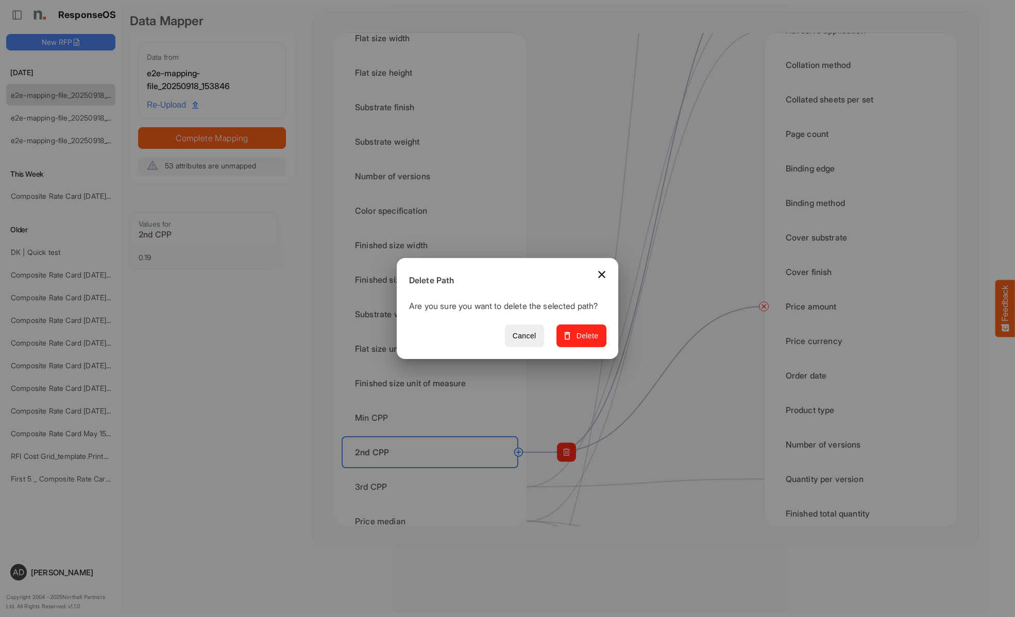
click at [585, 341] on span "Delete" at bounding box center [581, 336] width 35 height 13
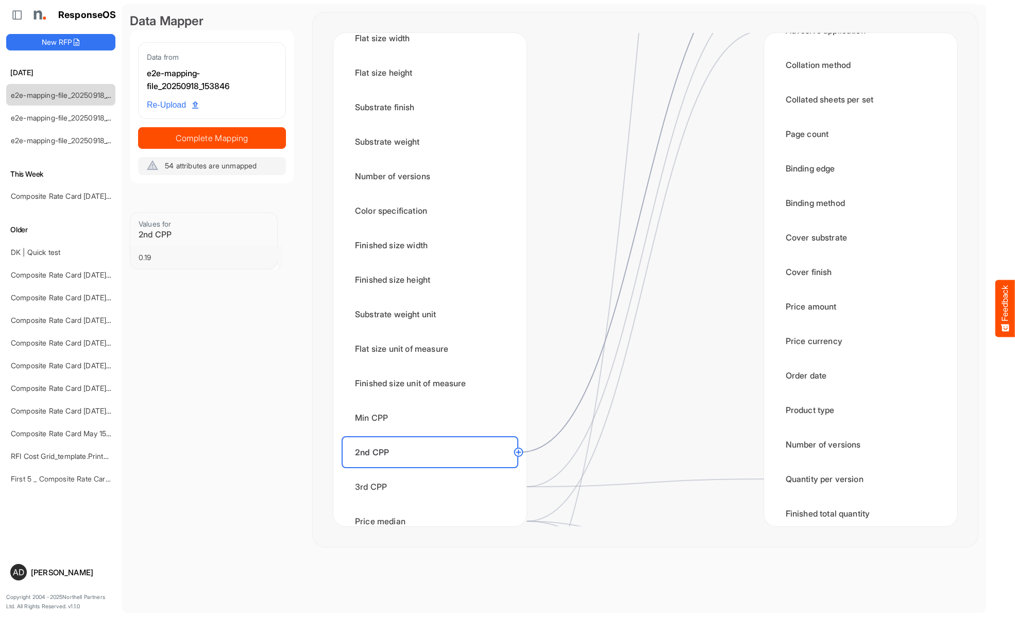
scroll to position [618, 0]
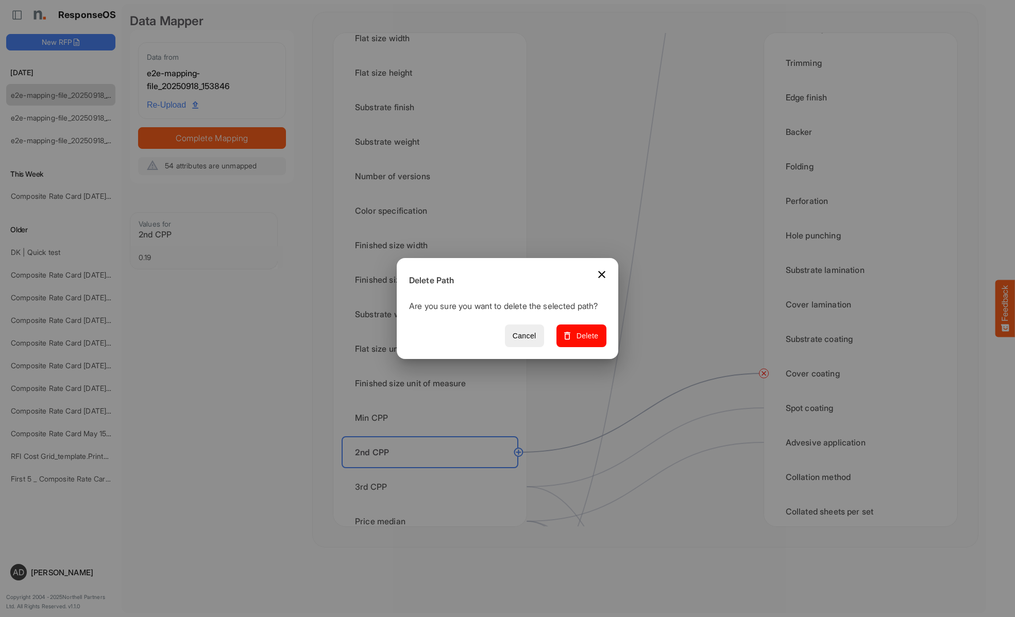
click at [585, 341] on span "Delete" at bounding box center [581, 336] width 35 height 13
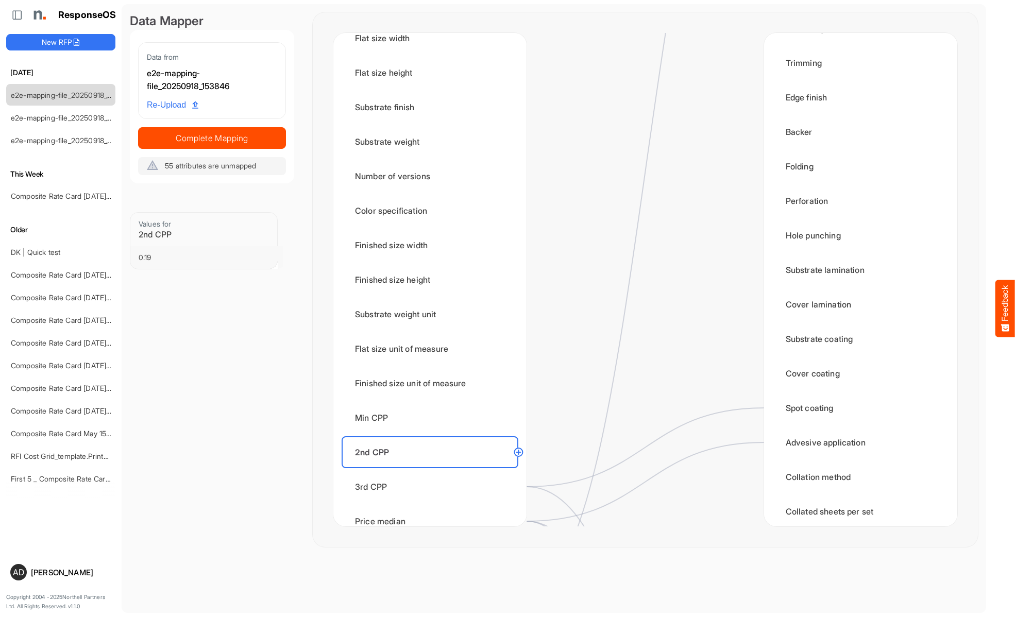
click at [433, 487] on div "3rd CPP" at bounding box center [429, 487] width 177 height 32
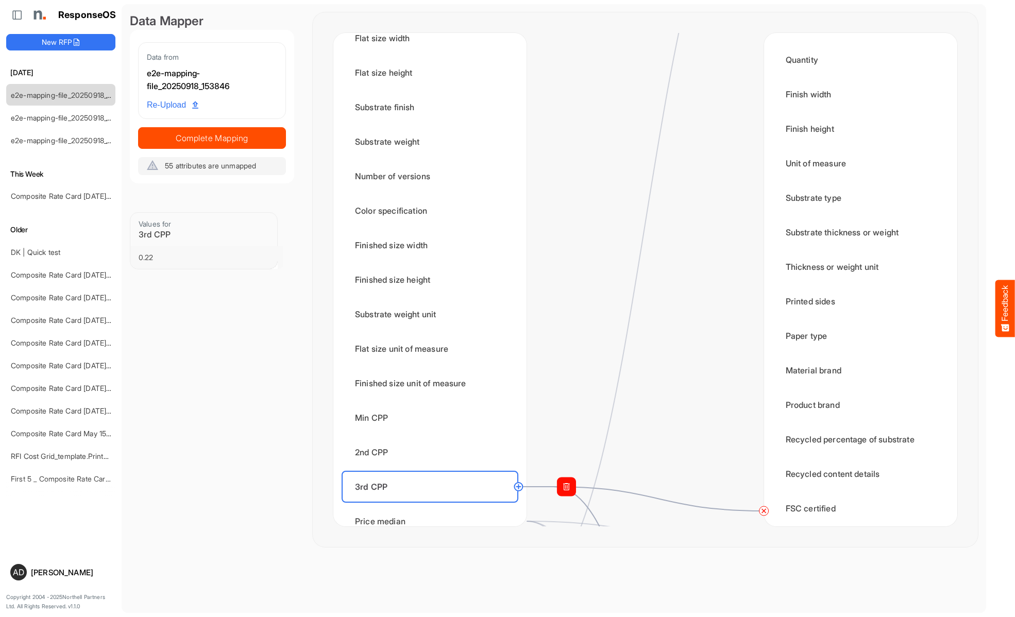
scroll to position [0, 0]
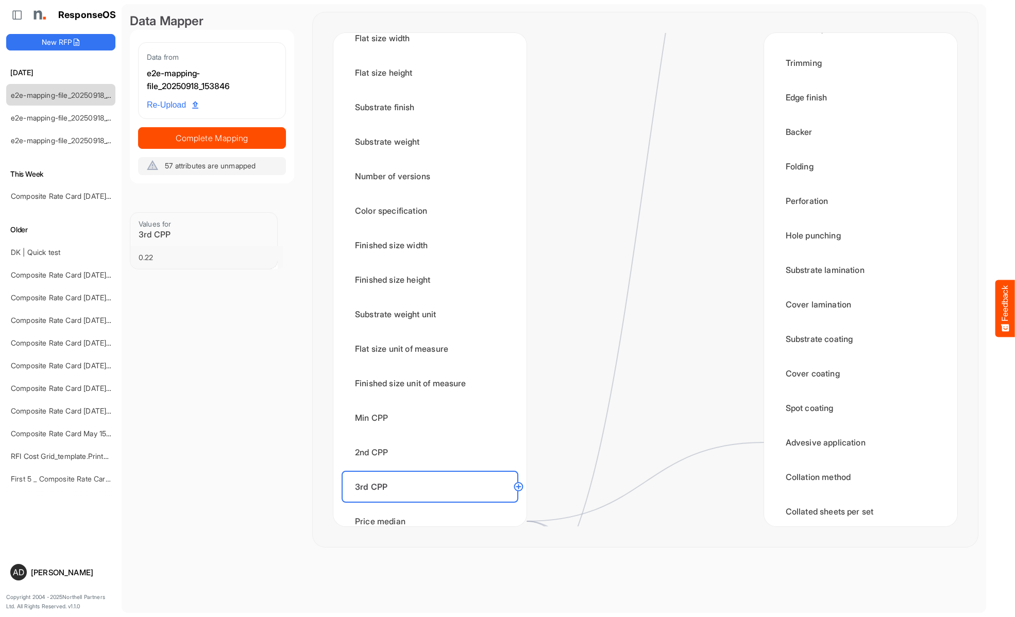
click at [433, 510] on div "Price median" at bounding box center [429, 521] width 177 height 32
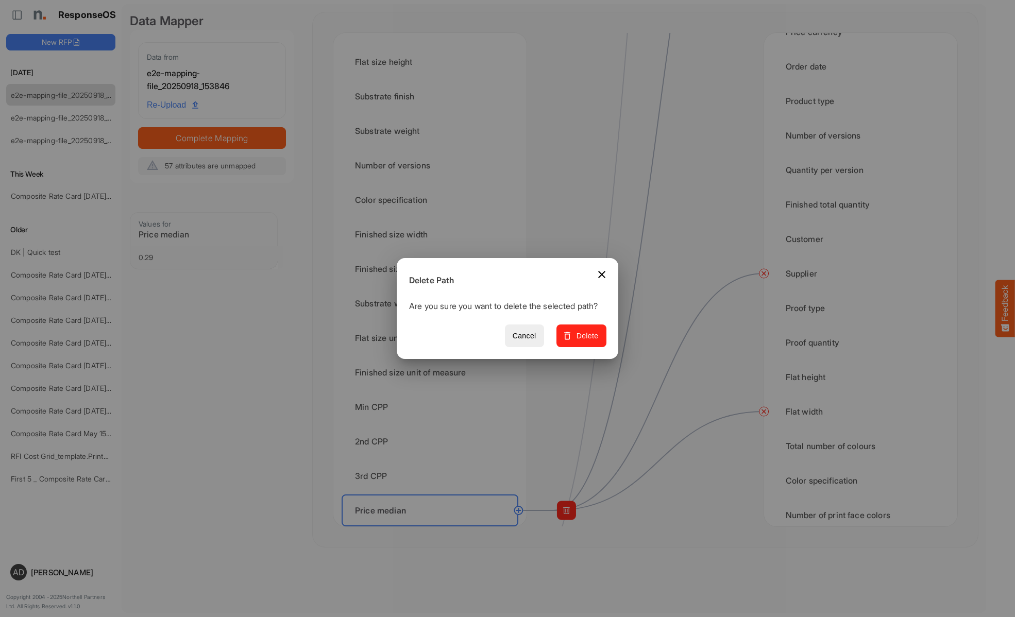
click at [585, 341] on span "Delete" at bounding box center [581, 336] width 35 height 13
